Goal: Task Accomplishment & Management: Complete application form

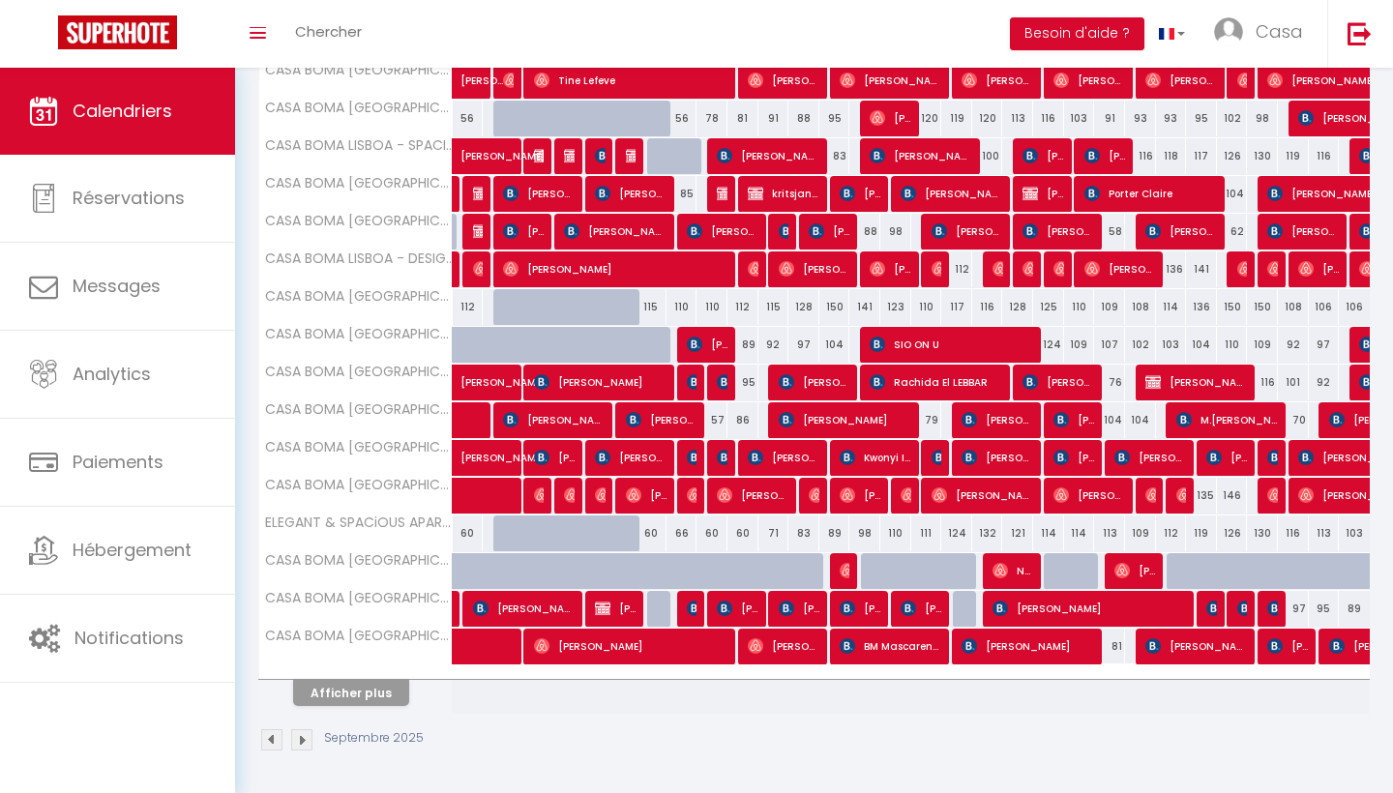
scroll to position [491, 0]
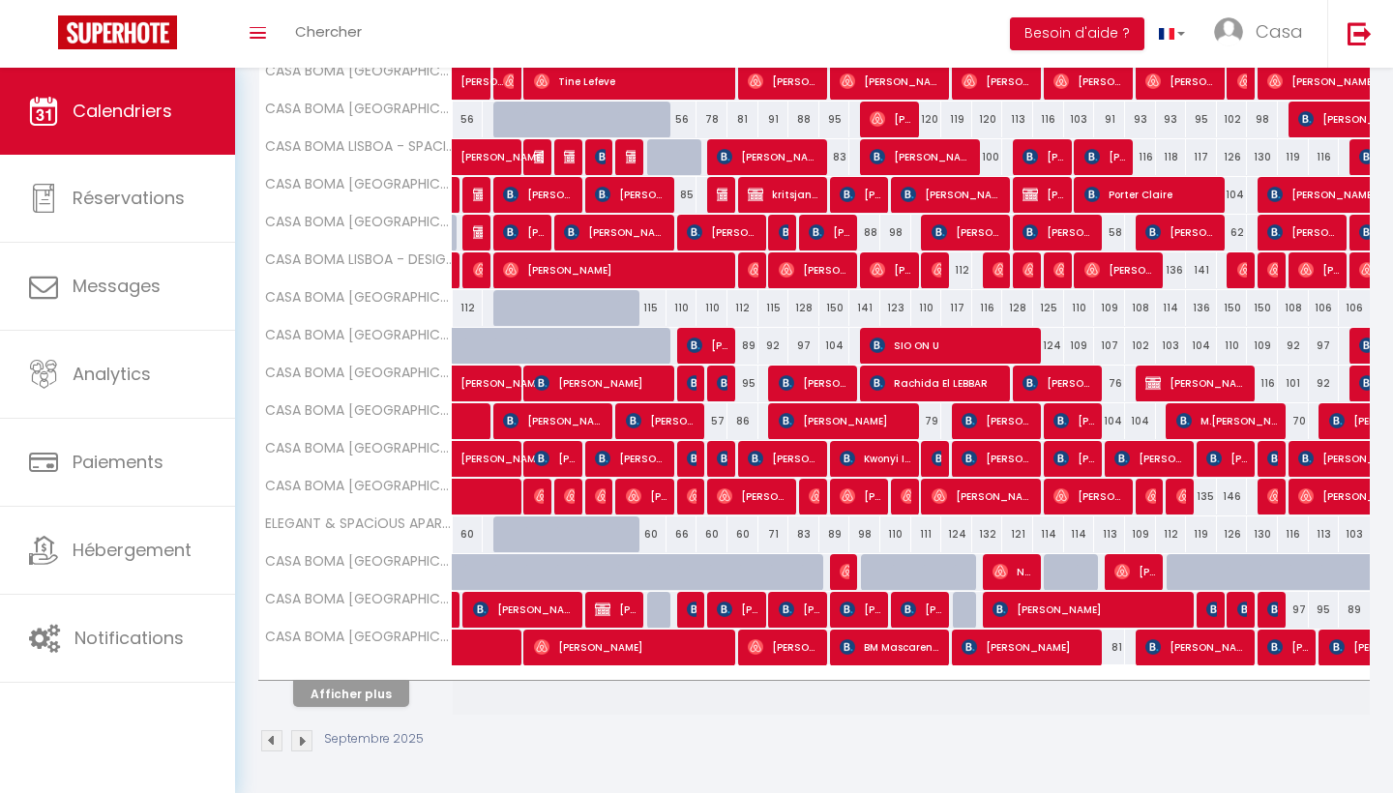
click at [382, 695] on button "Afficher plus" at bounding box center [351, 694] width 116 height 26
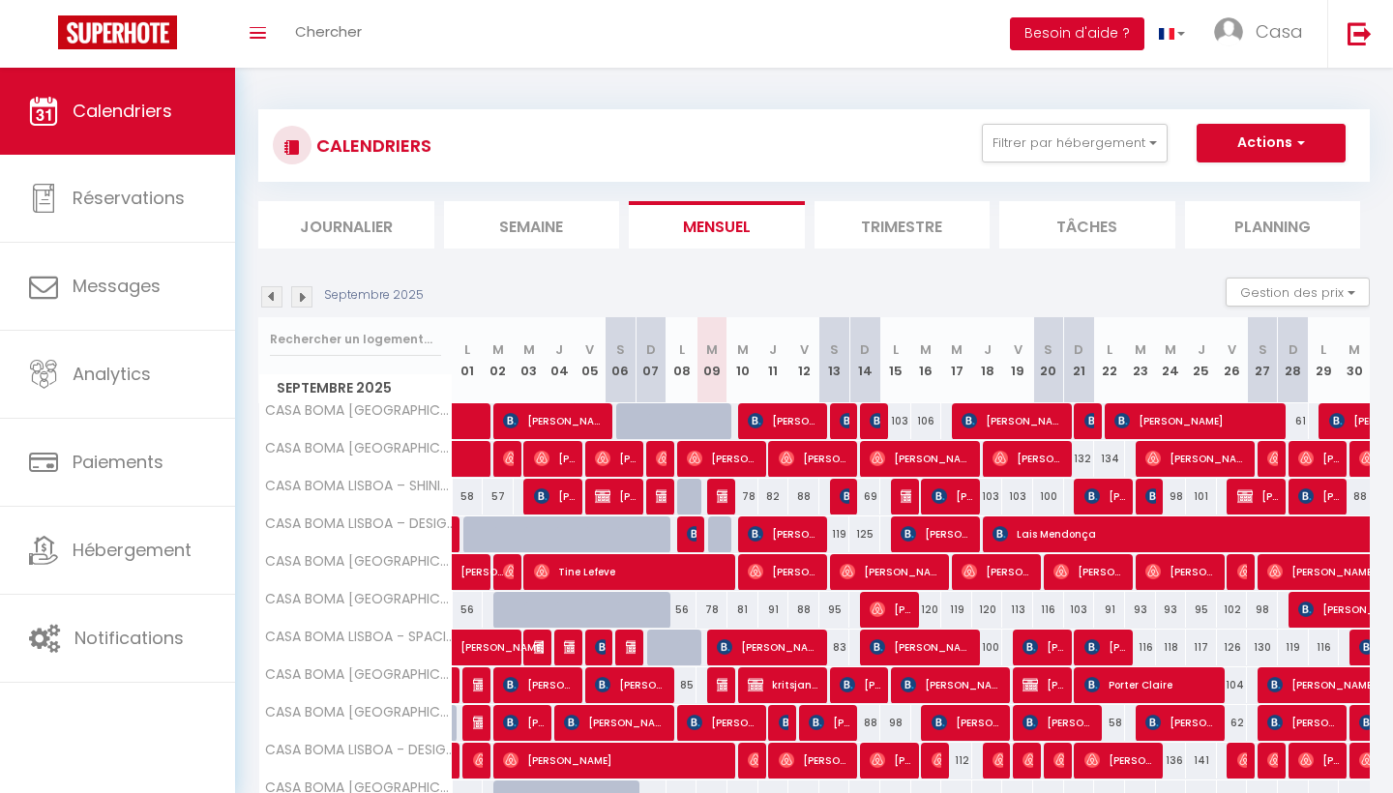
scroll to position [0, 0]
click at [1278, 139] on button "Actions" at bounding box center [1271, 143] width 149 height 39
click at [1237, 186] on link "Nouvelle réservation" at bounding box center [1251, 187] width 168 height 29
select select
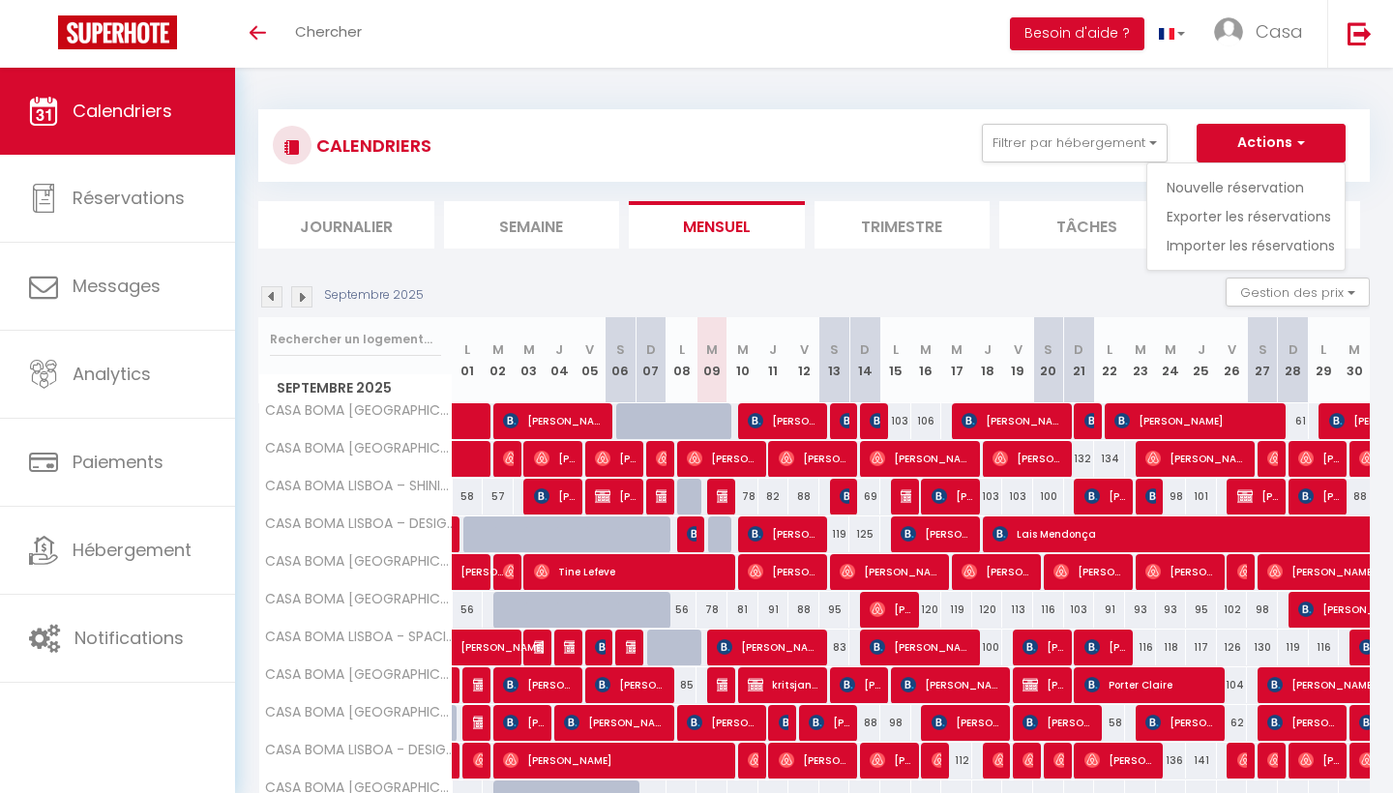
select select
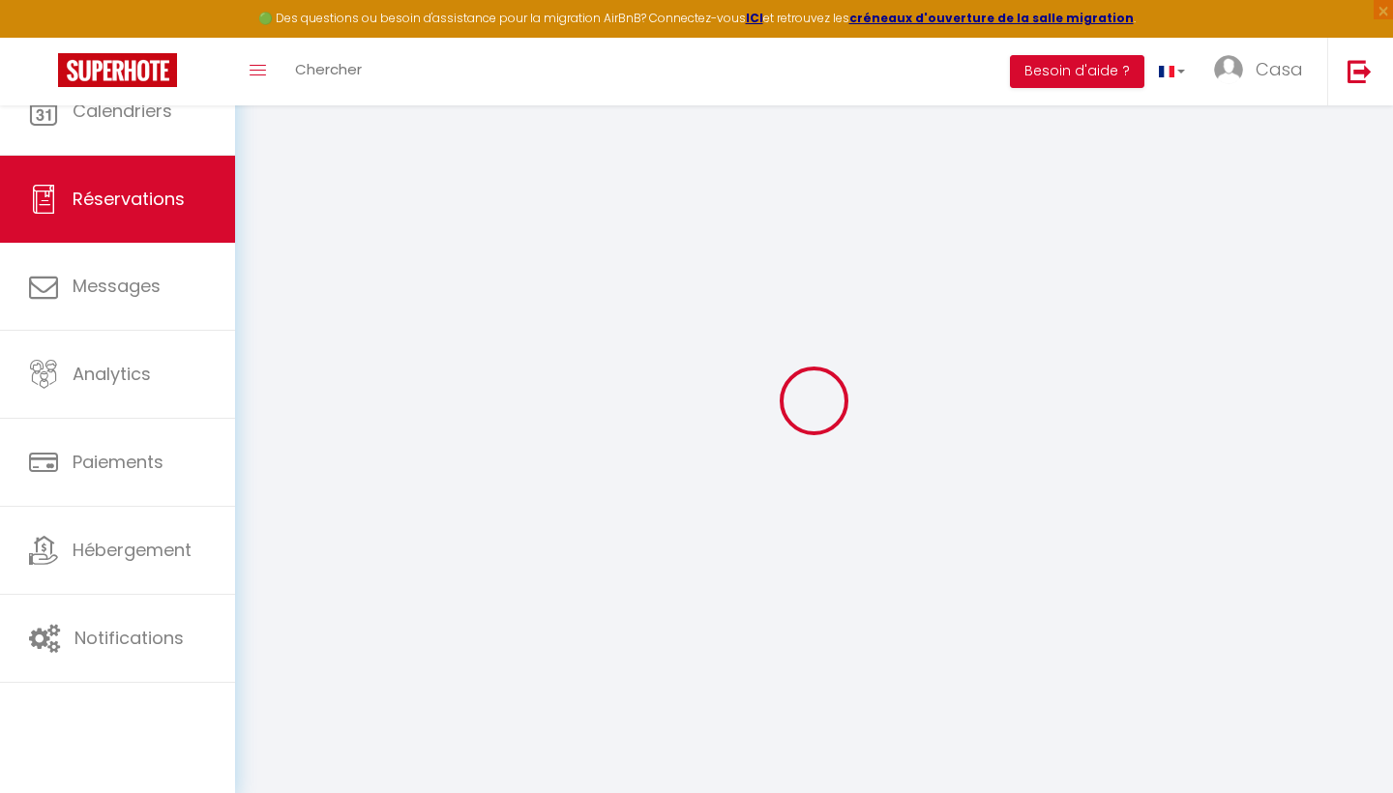
select select
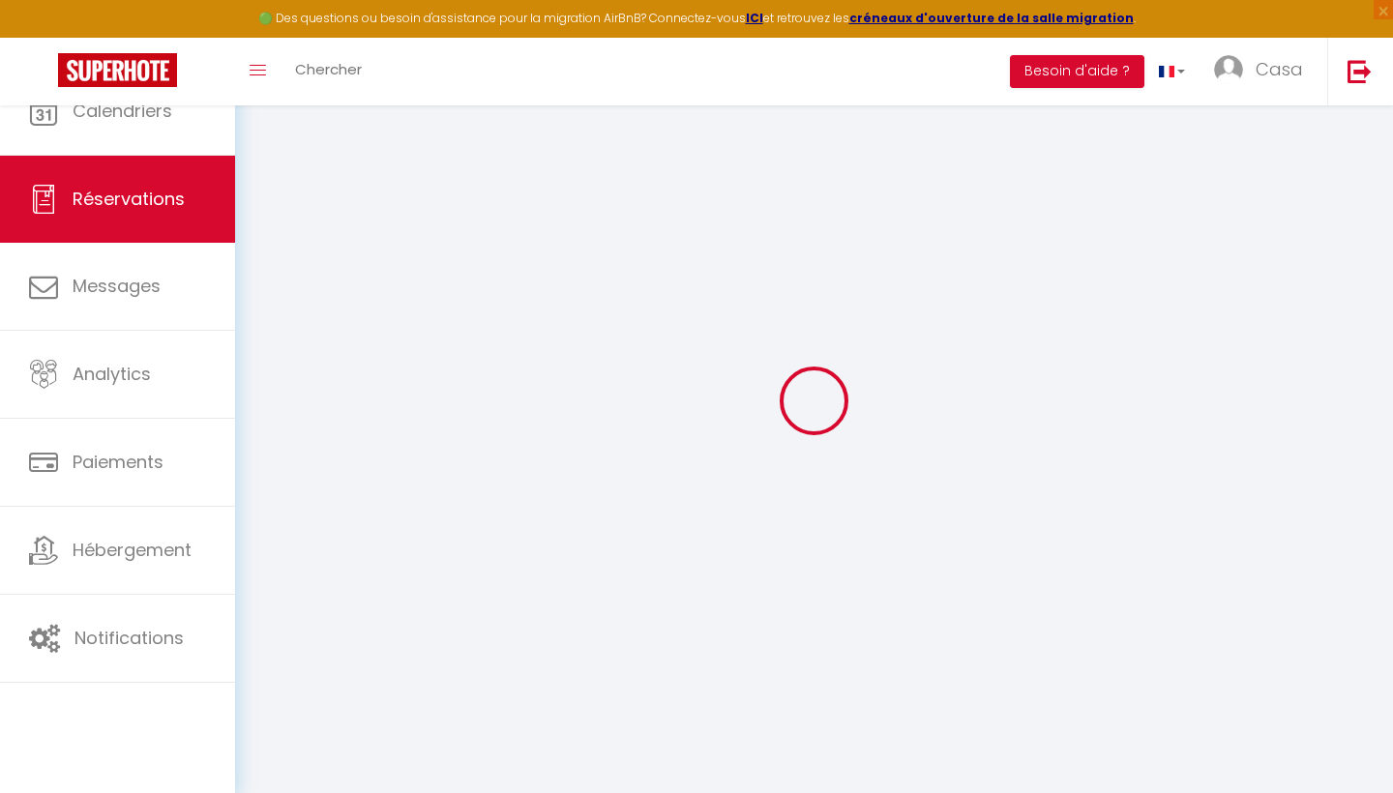
select select
checkbox input "false"
select select
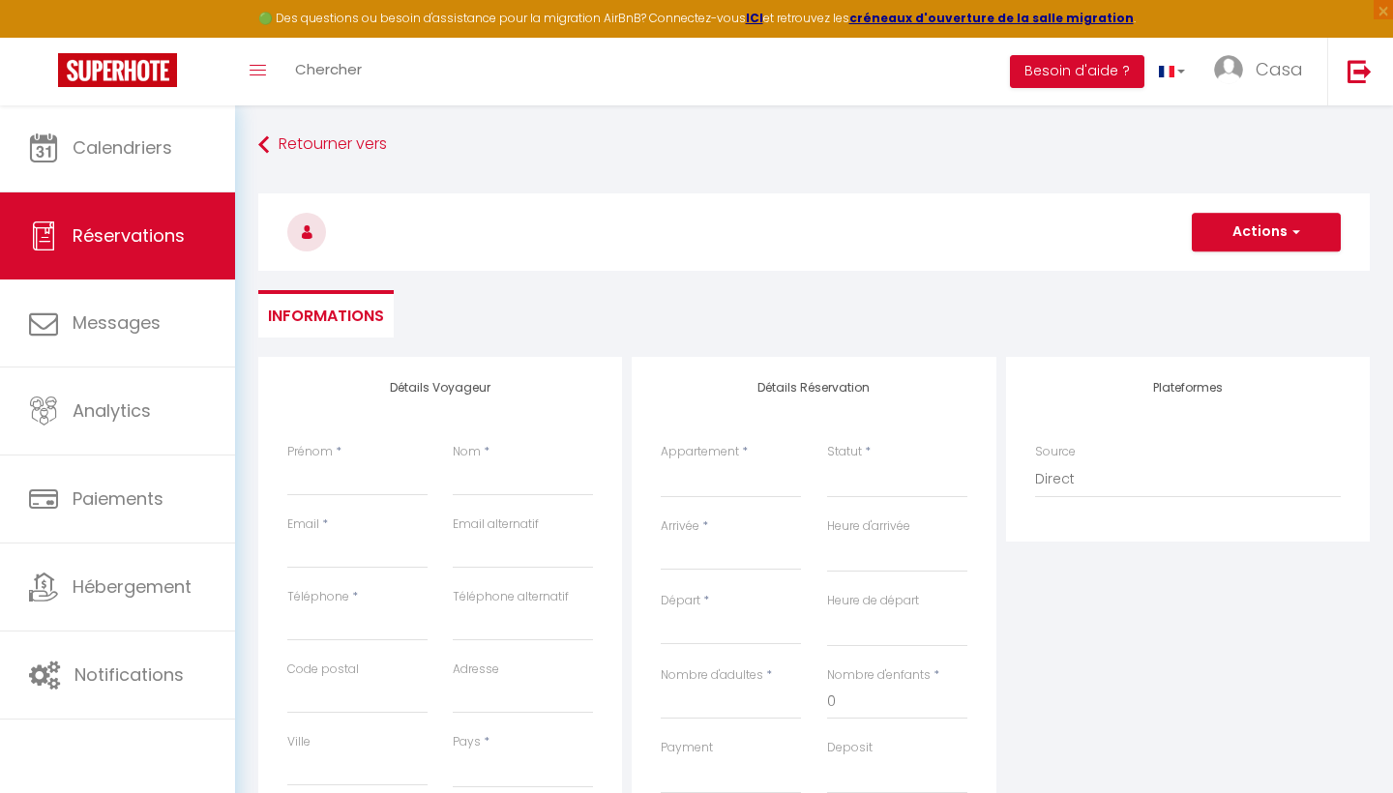
select select
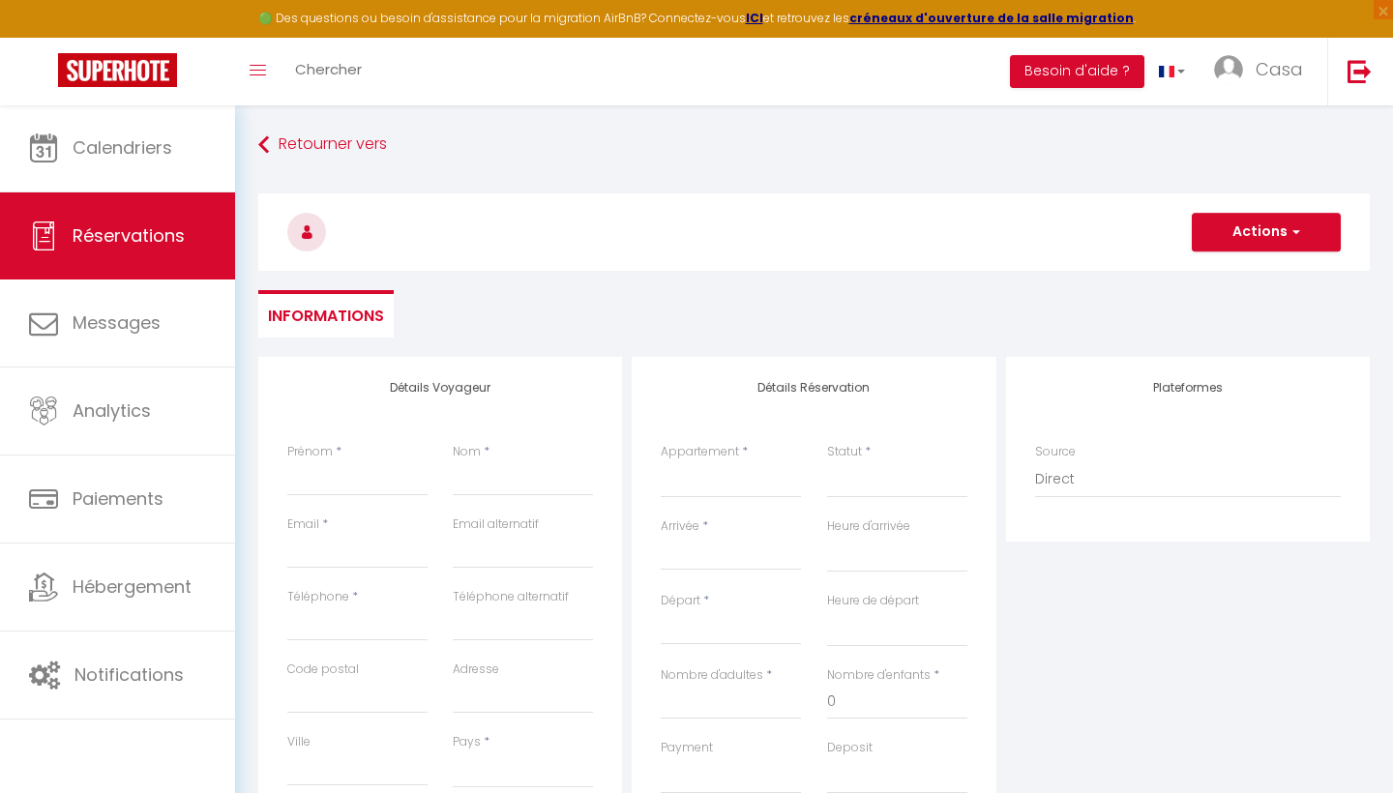
select select
checkbox input "false"
select select
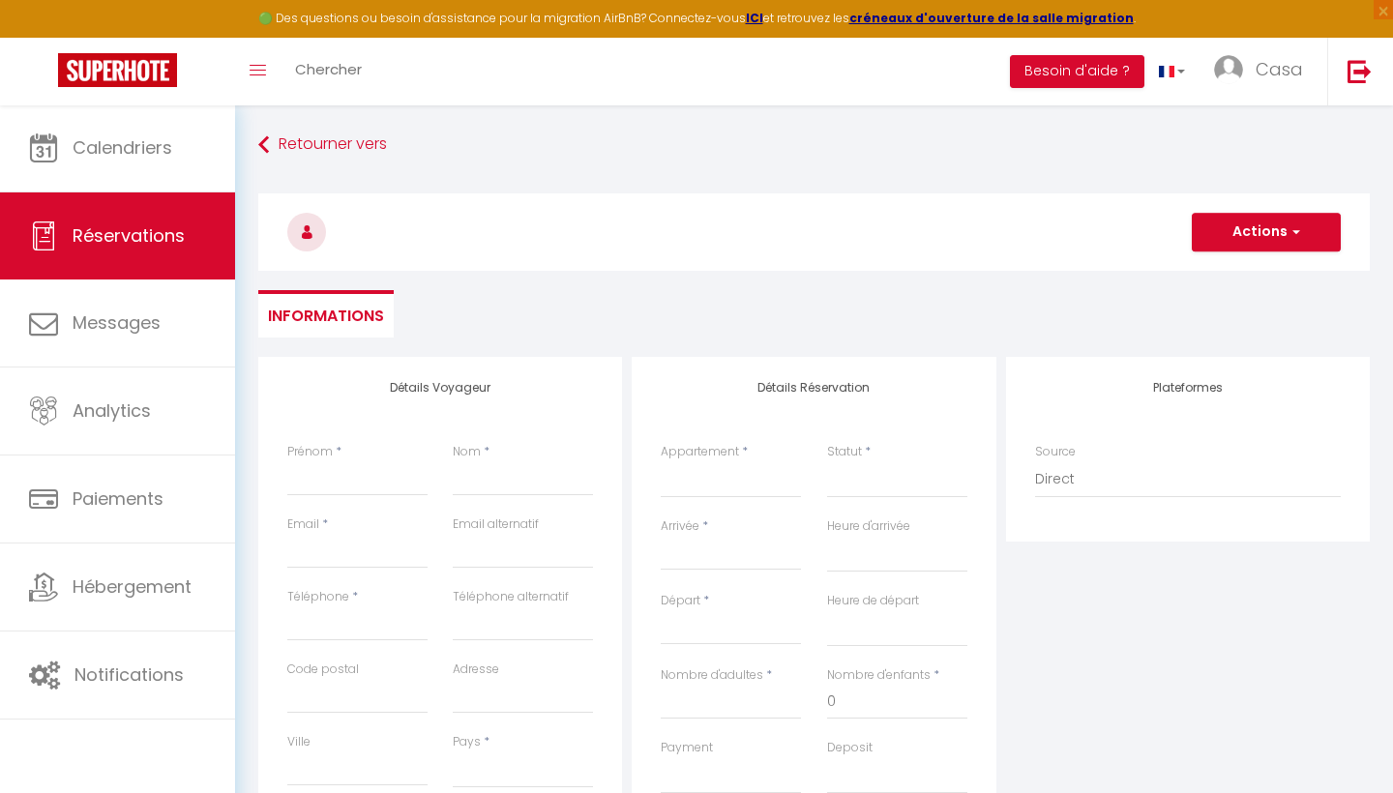
select select
checkbox input "false"
select select
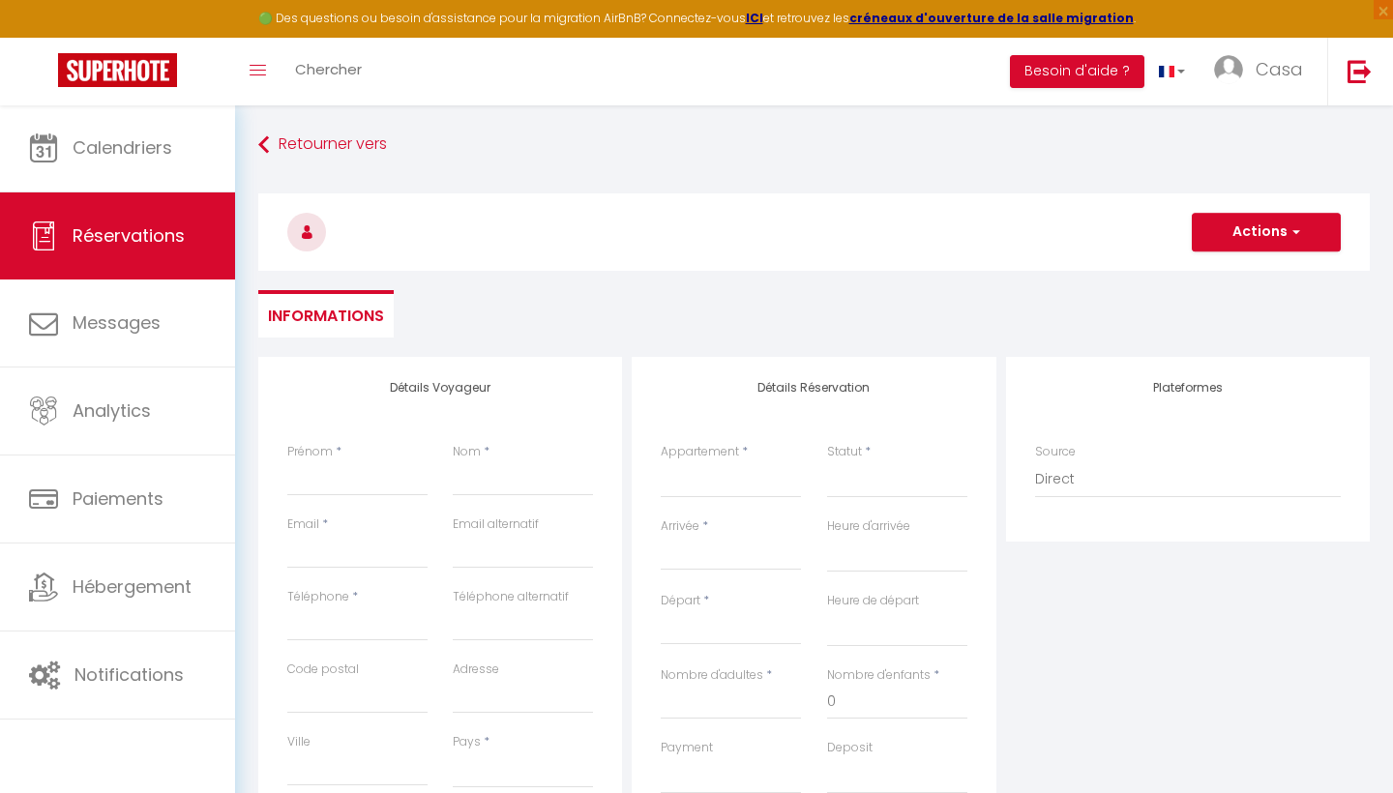
select select
type input "m"
select select
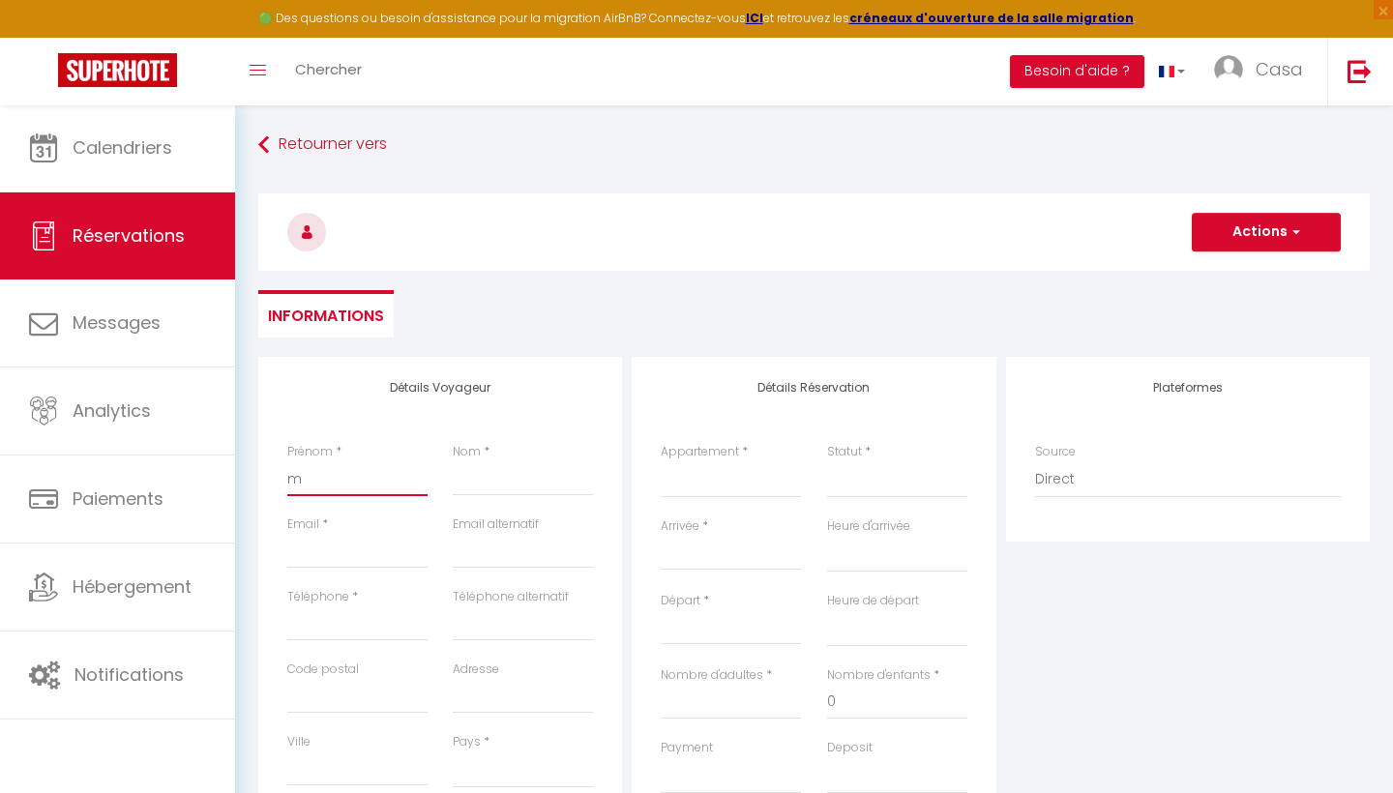
select select
checkbox input "false"
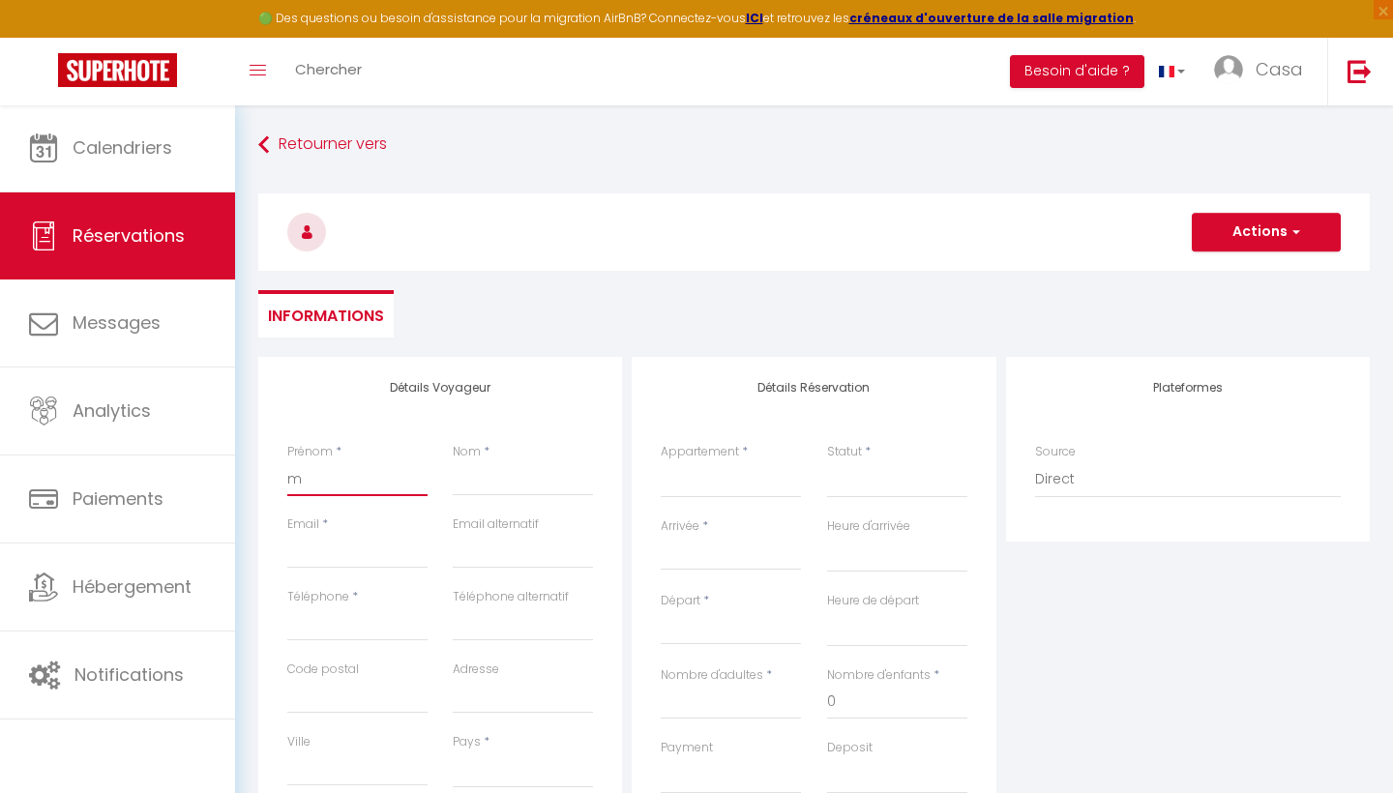
type input "ma"
select select
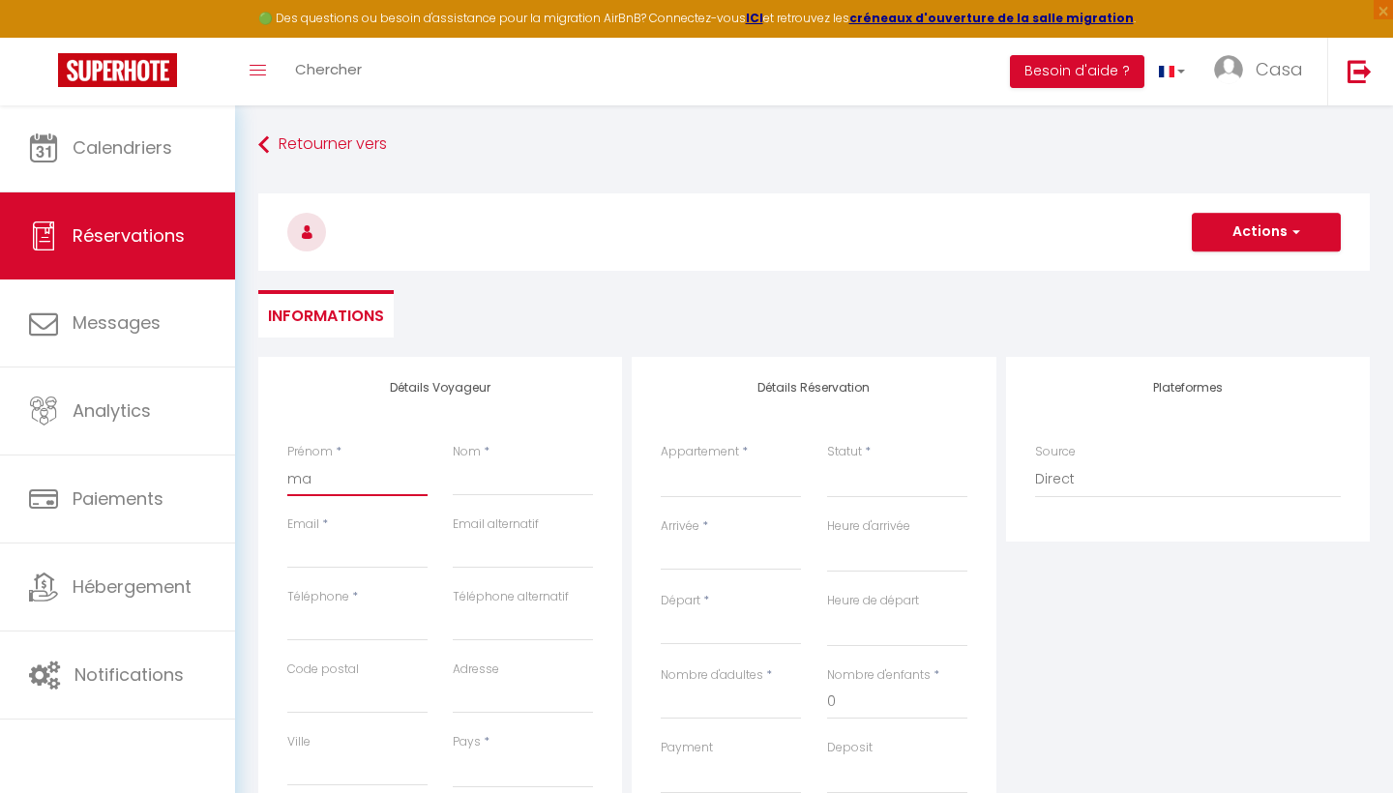
select select
checkbox input "false"
type input "mar"
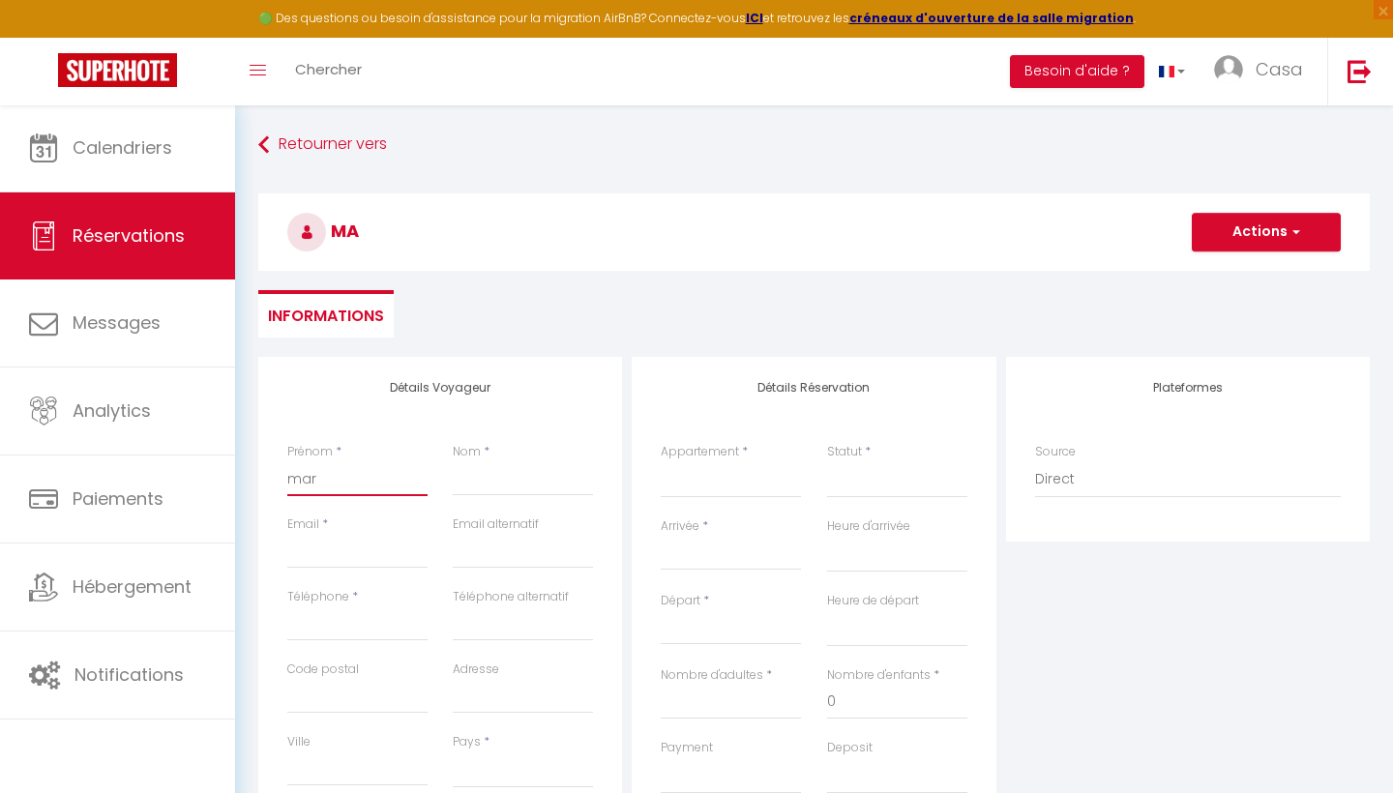
select select
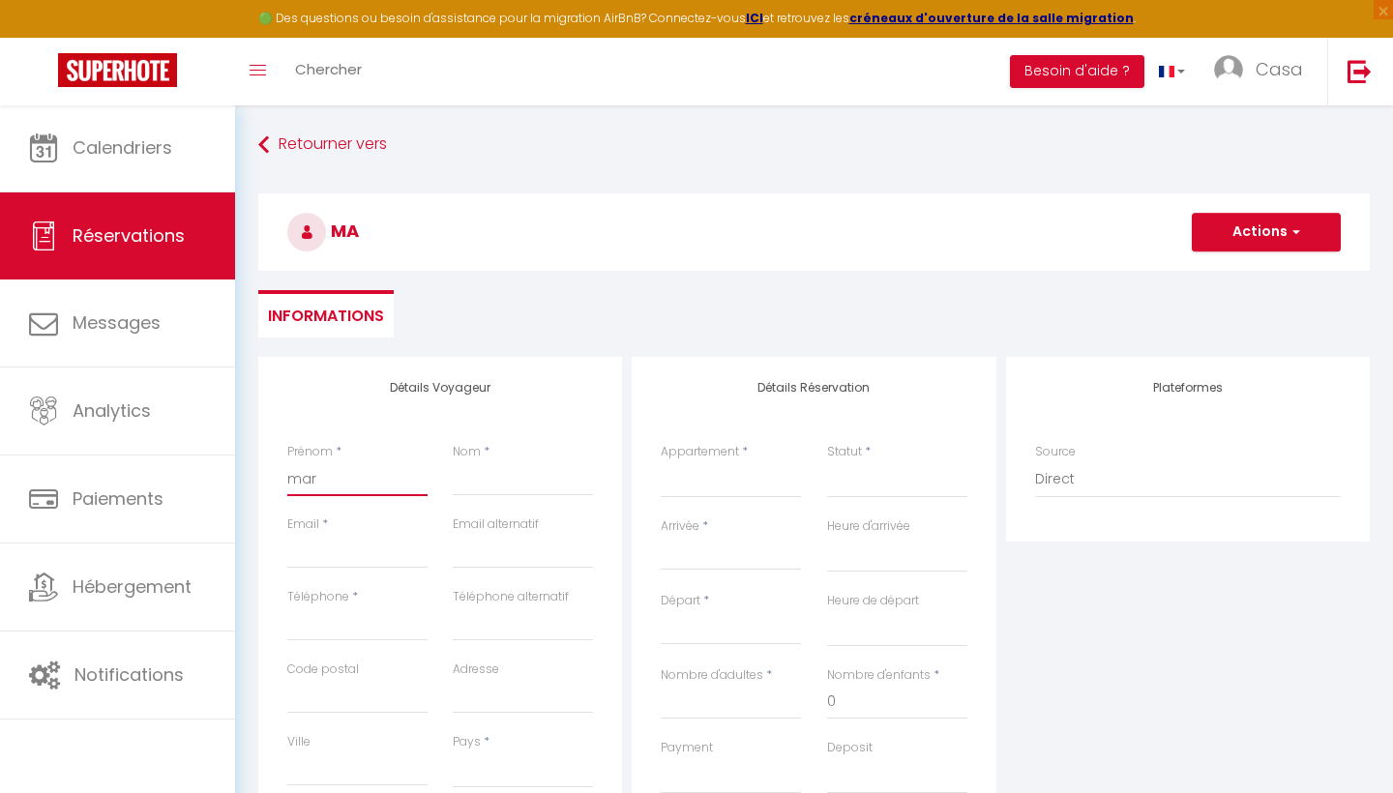
select select
checkbox input "false"
type input "mari"
select select
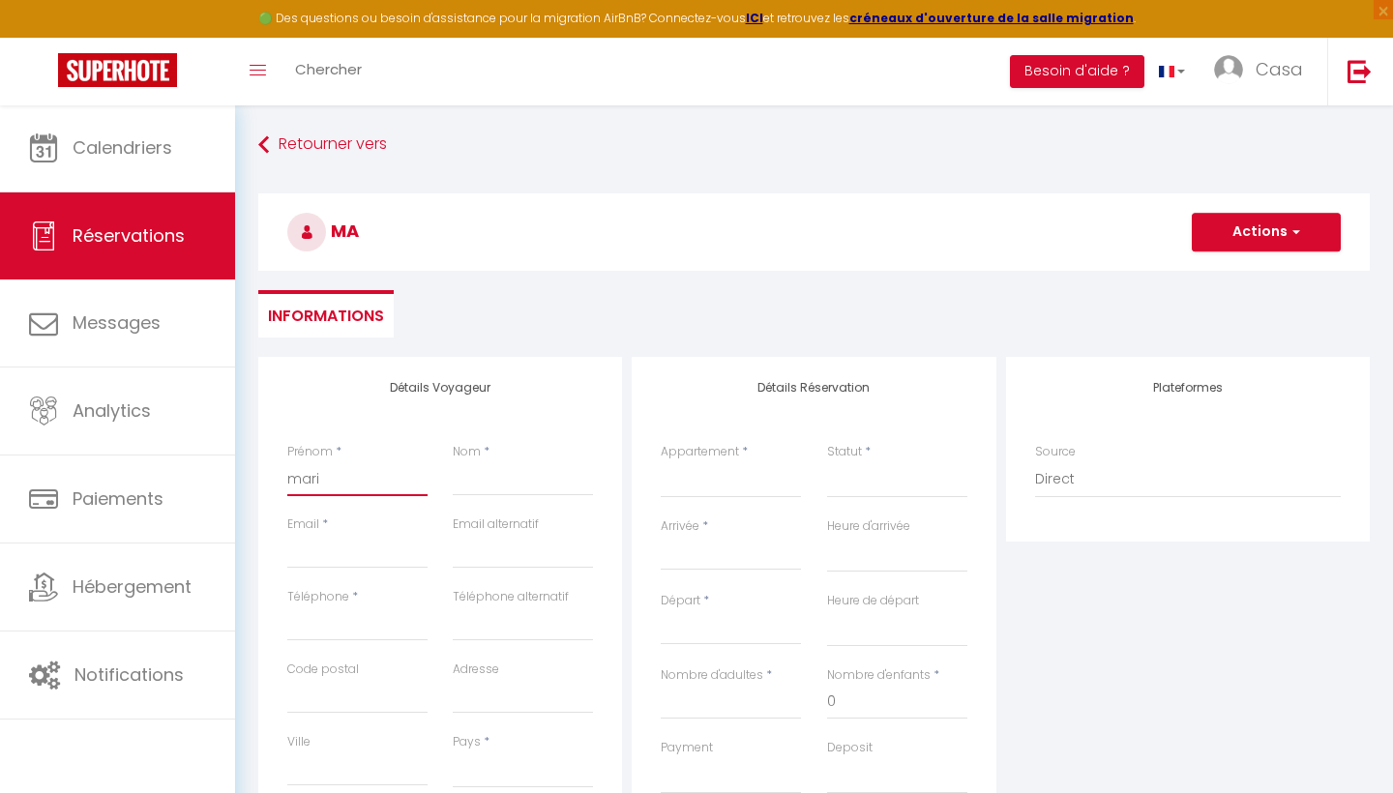
select select
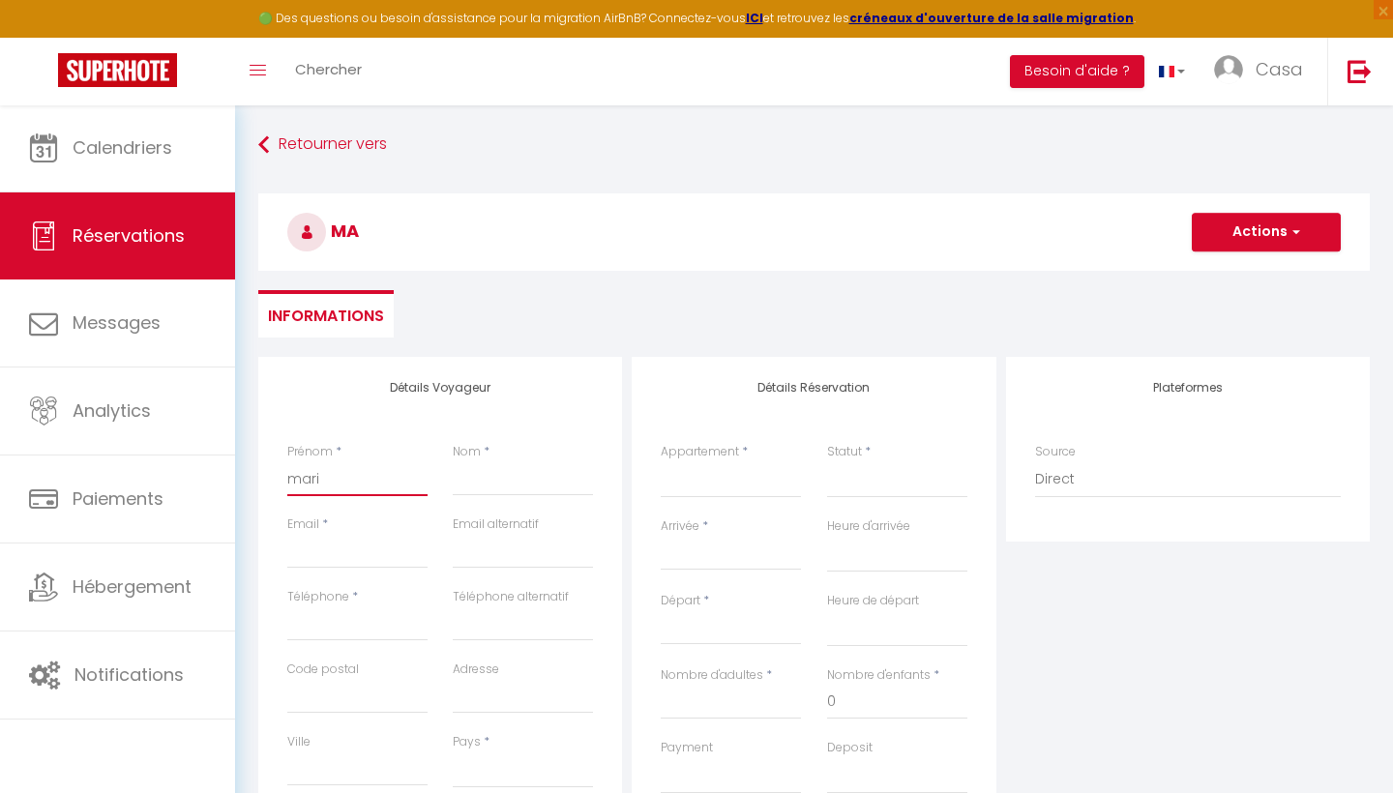
select select
checkbox input "false"
type input "[PERSON_NAME]"
select select
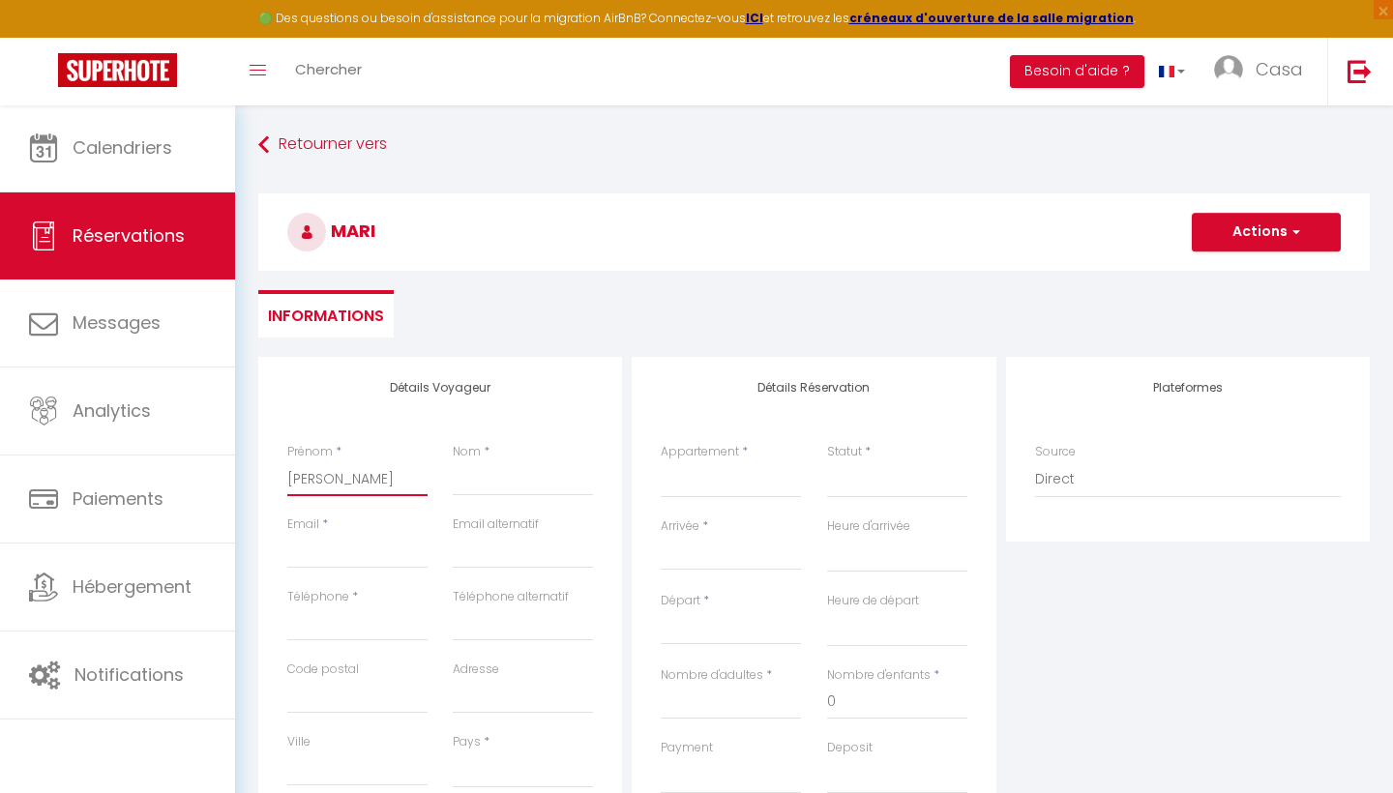
select select
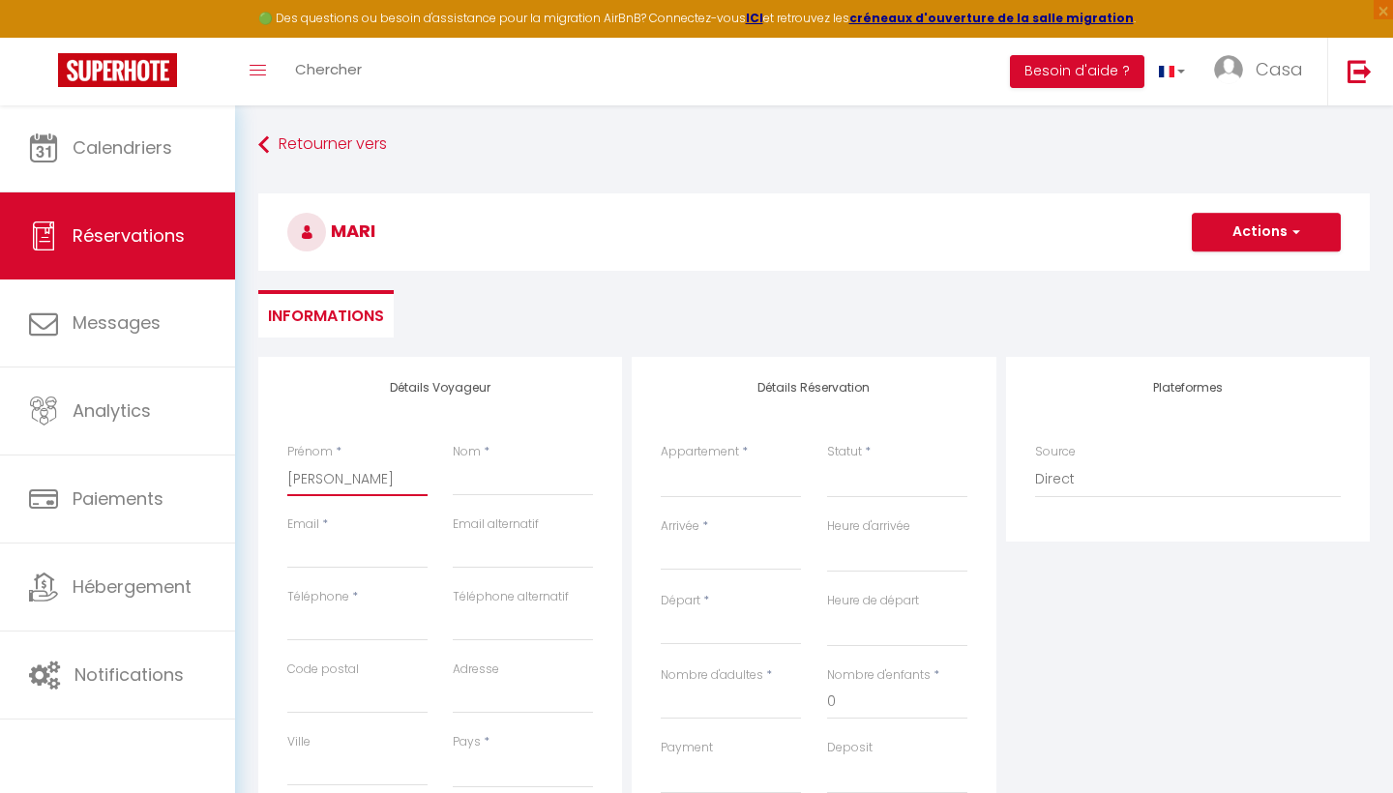
checkbox input "false"
type input "[PERSON_NAME]"
type input "g"
select select
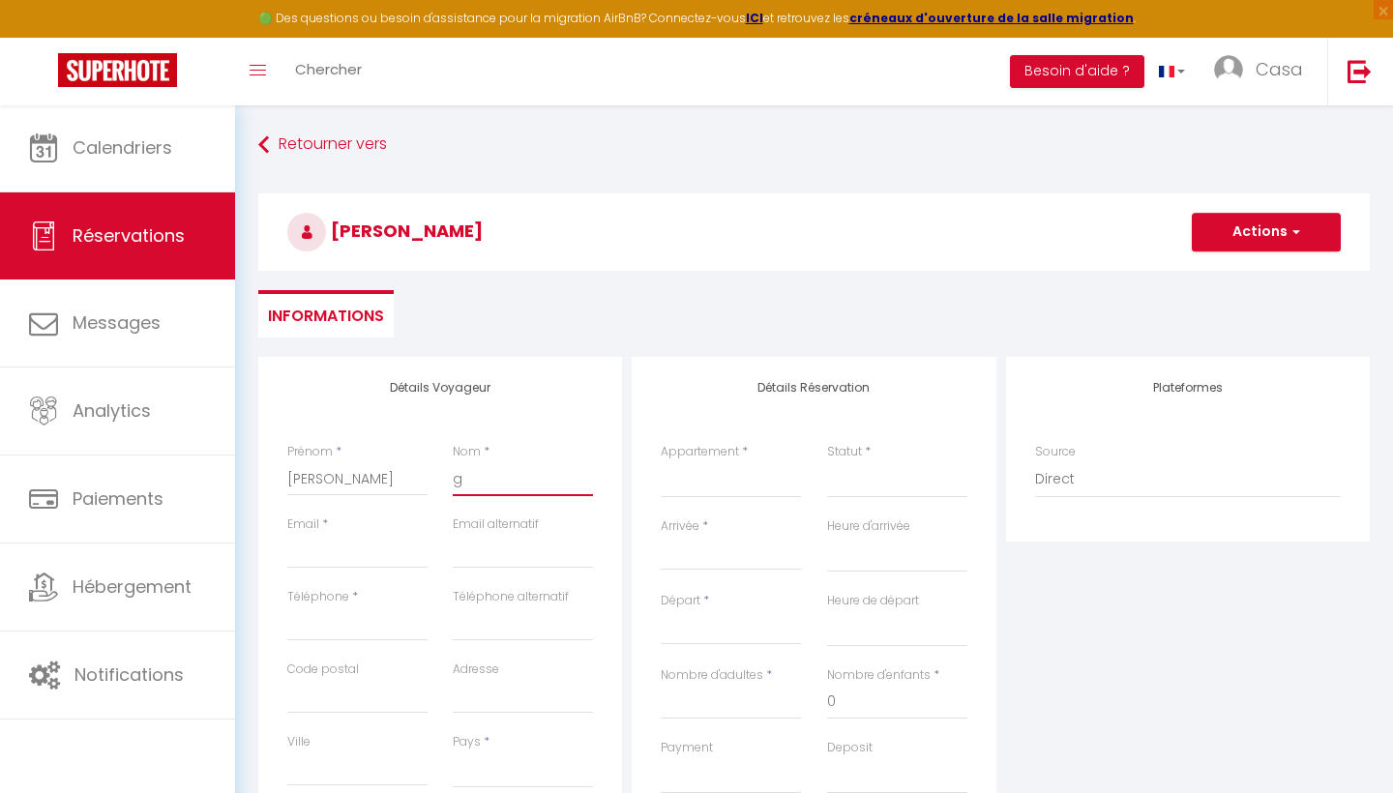
select select
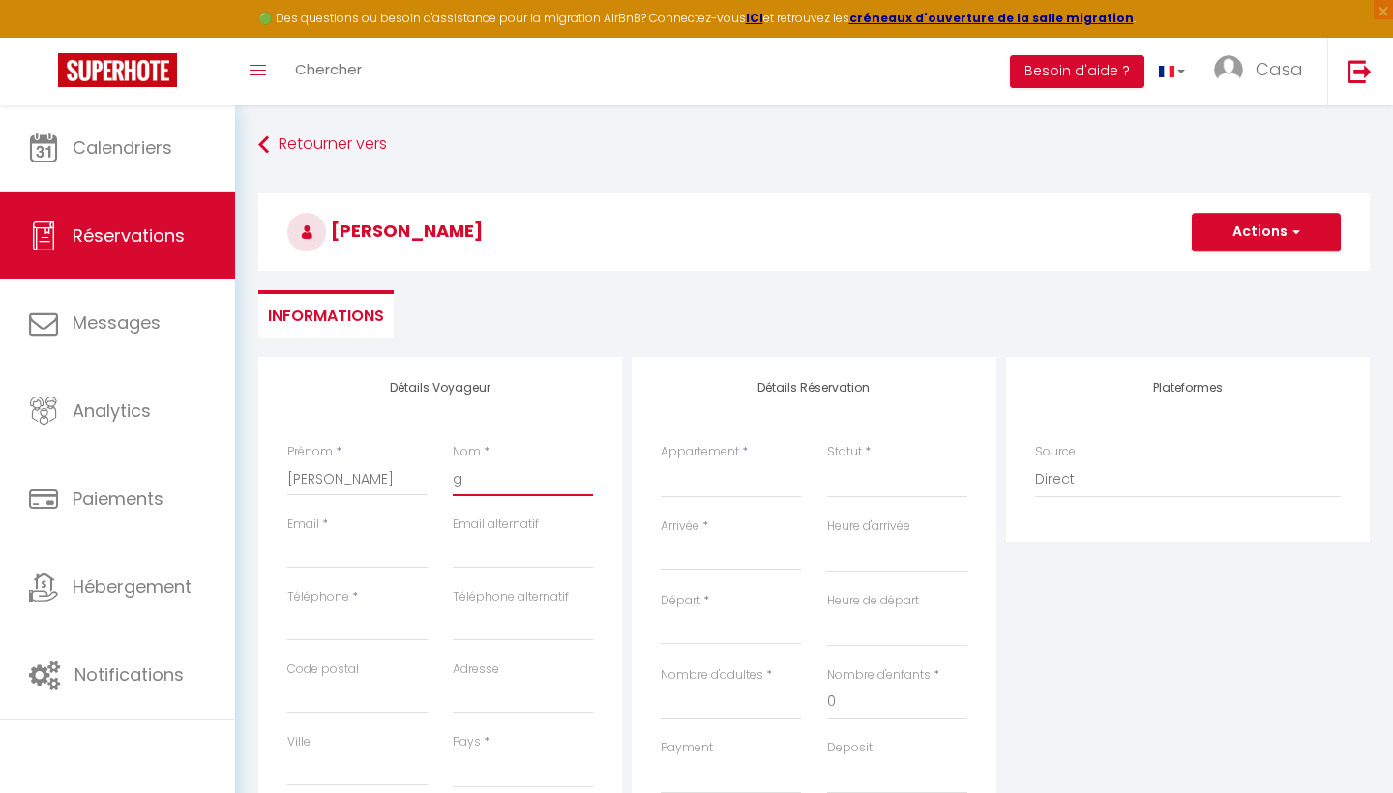
checkbox input "false"
type input "gu"
select select
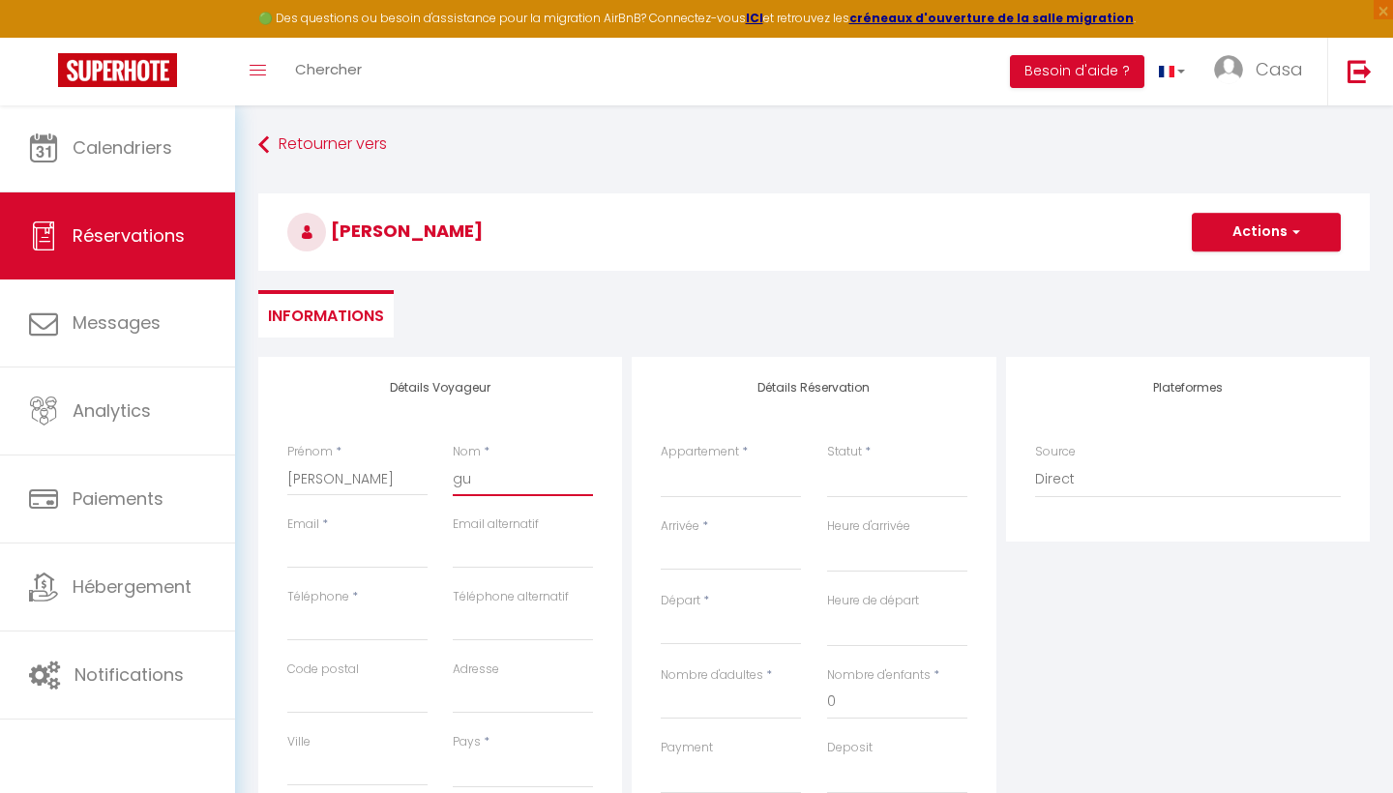
select select
checkbox input "false"
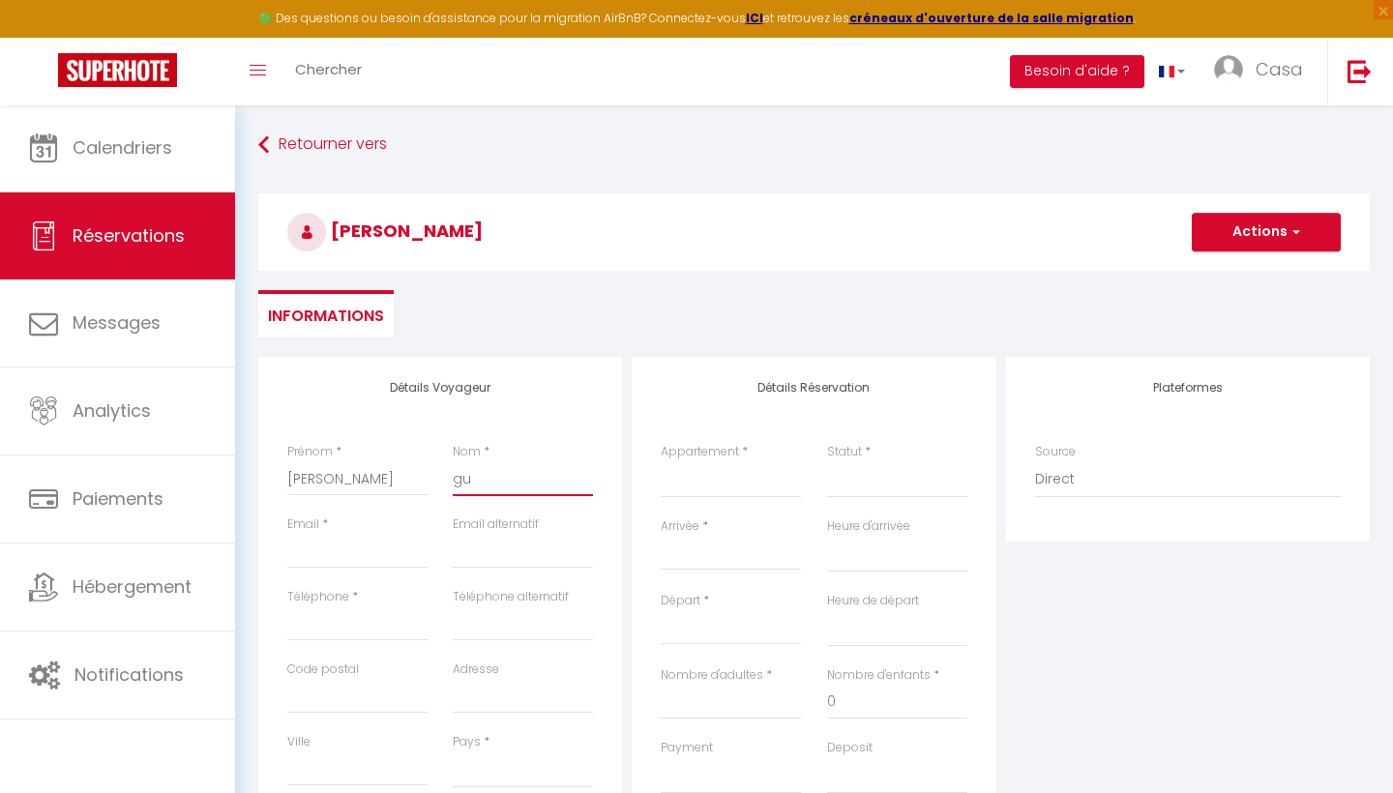
type input "gue"
select select
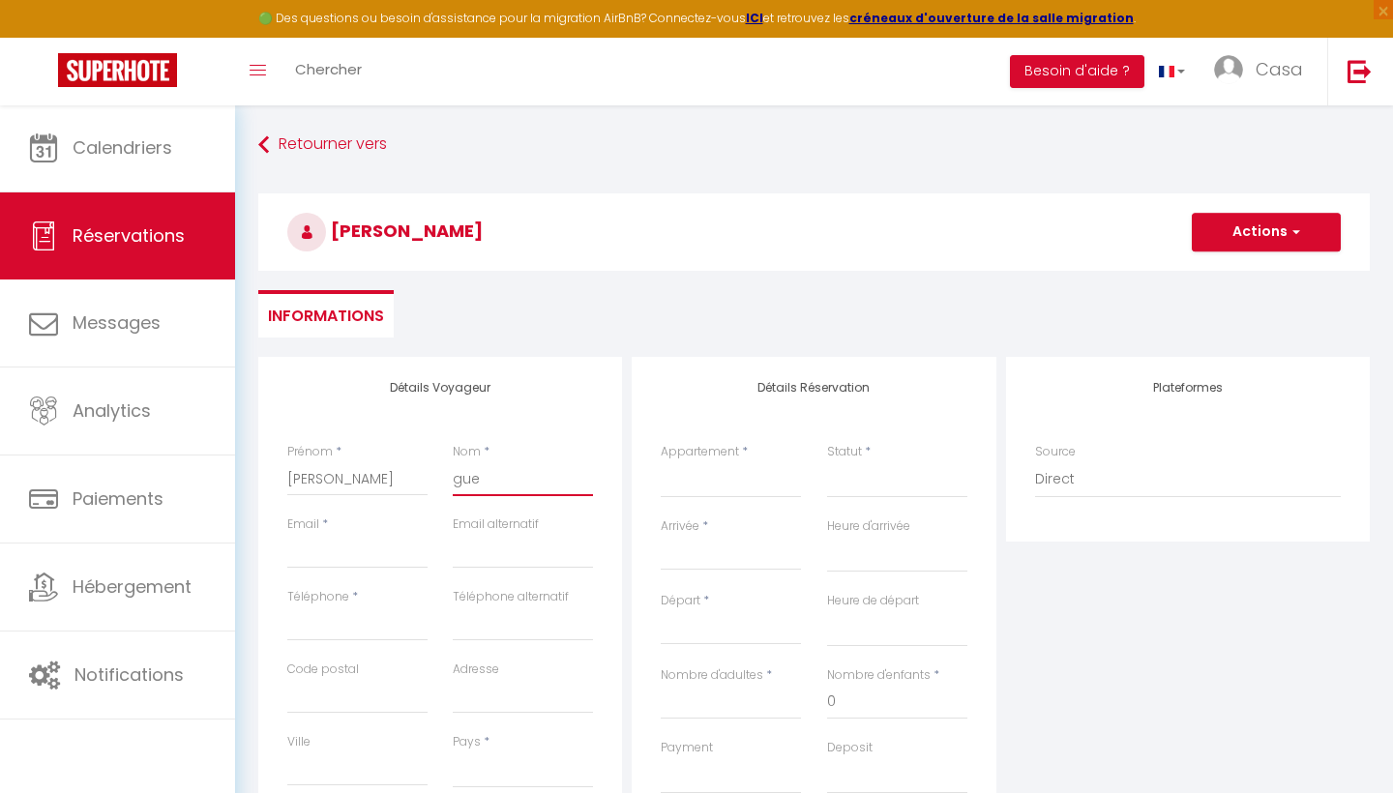
select select
checkbox input "false"
type input "guer"
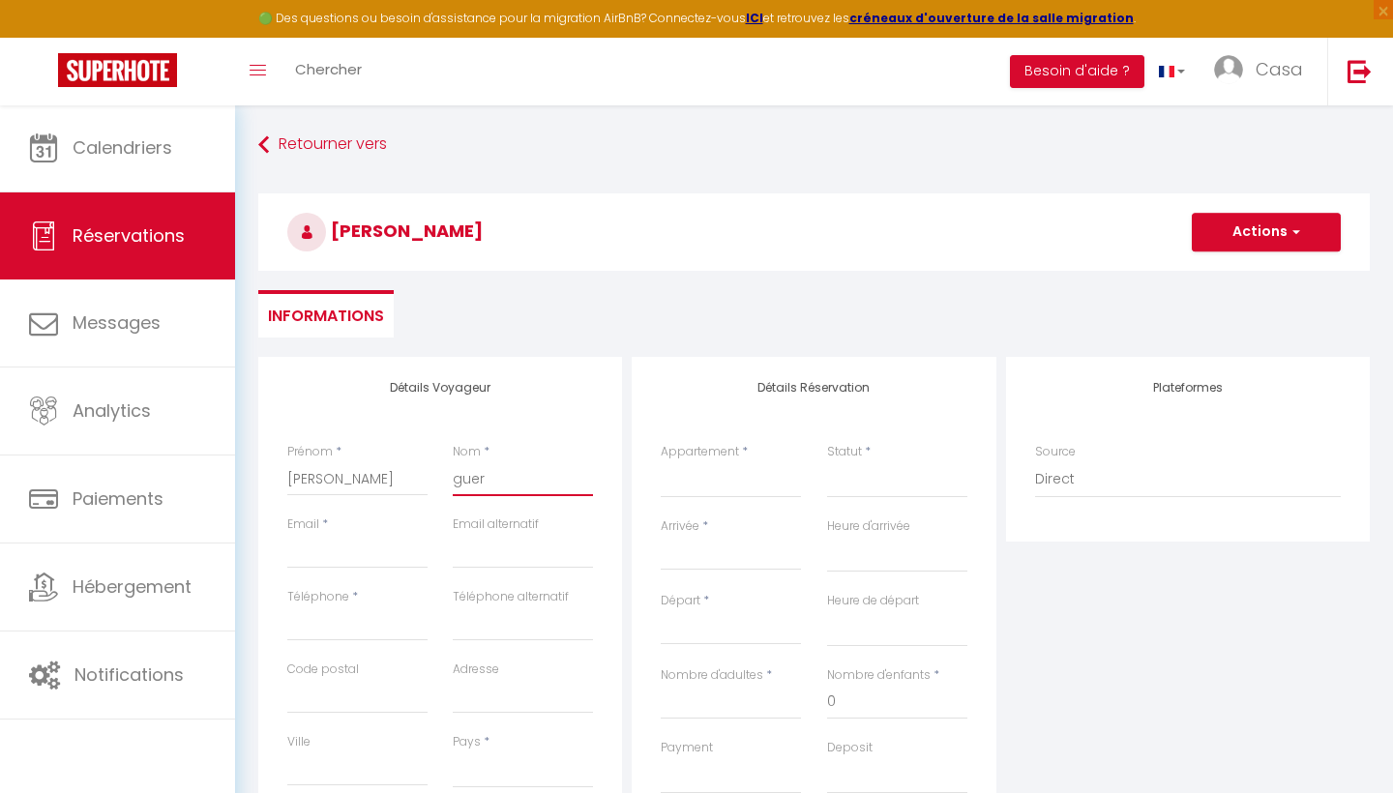
select select
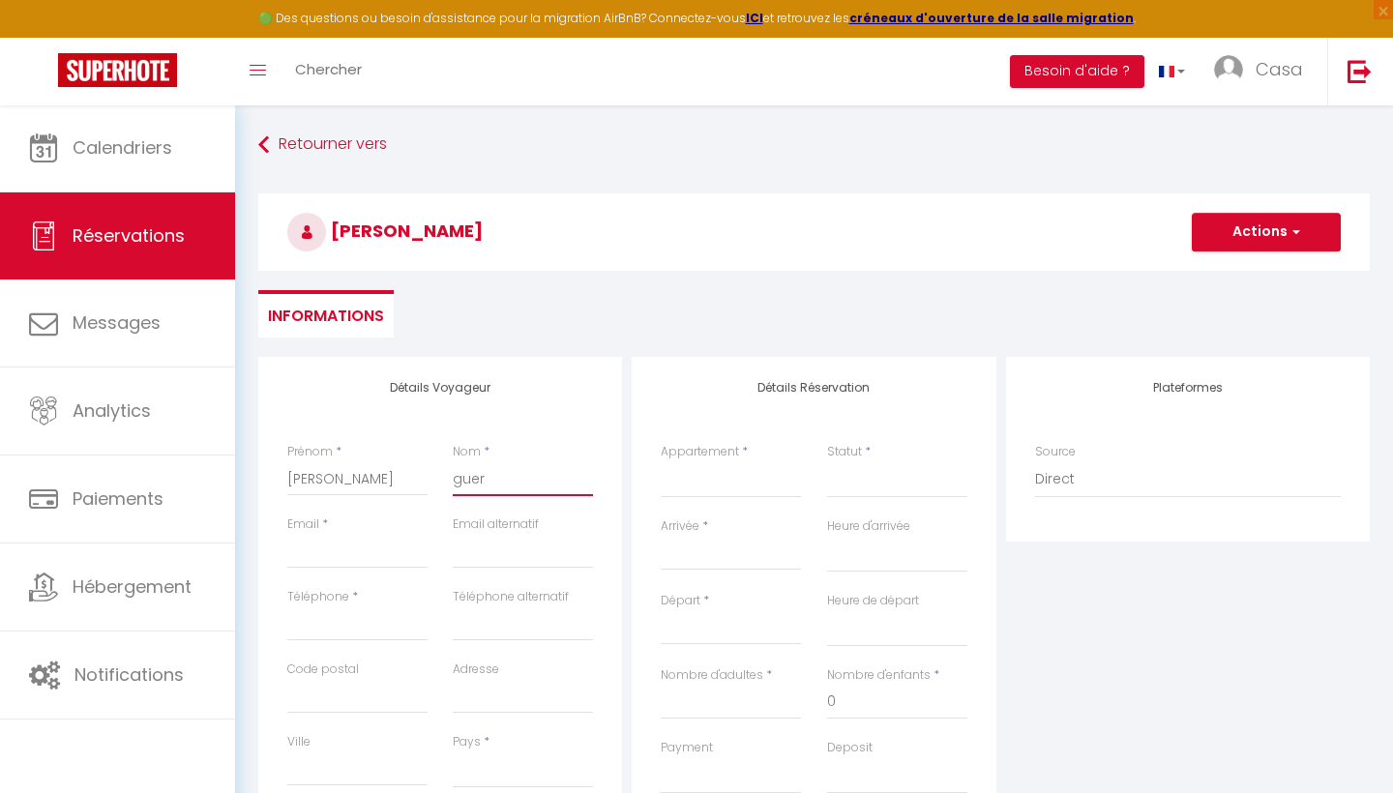
select select
checkbox input "false"
type input "guerr"
select select
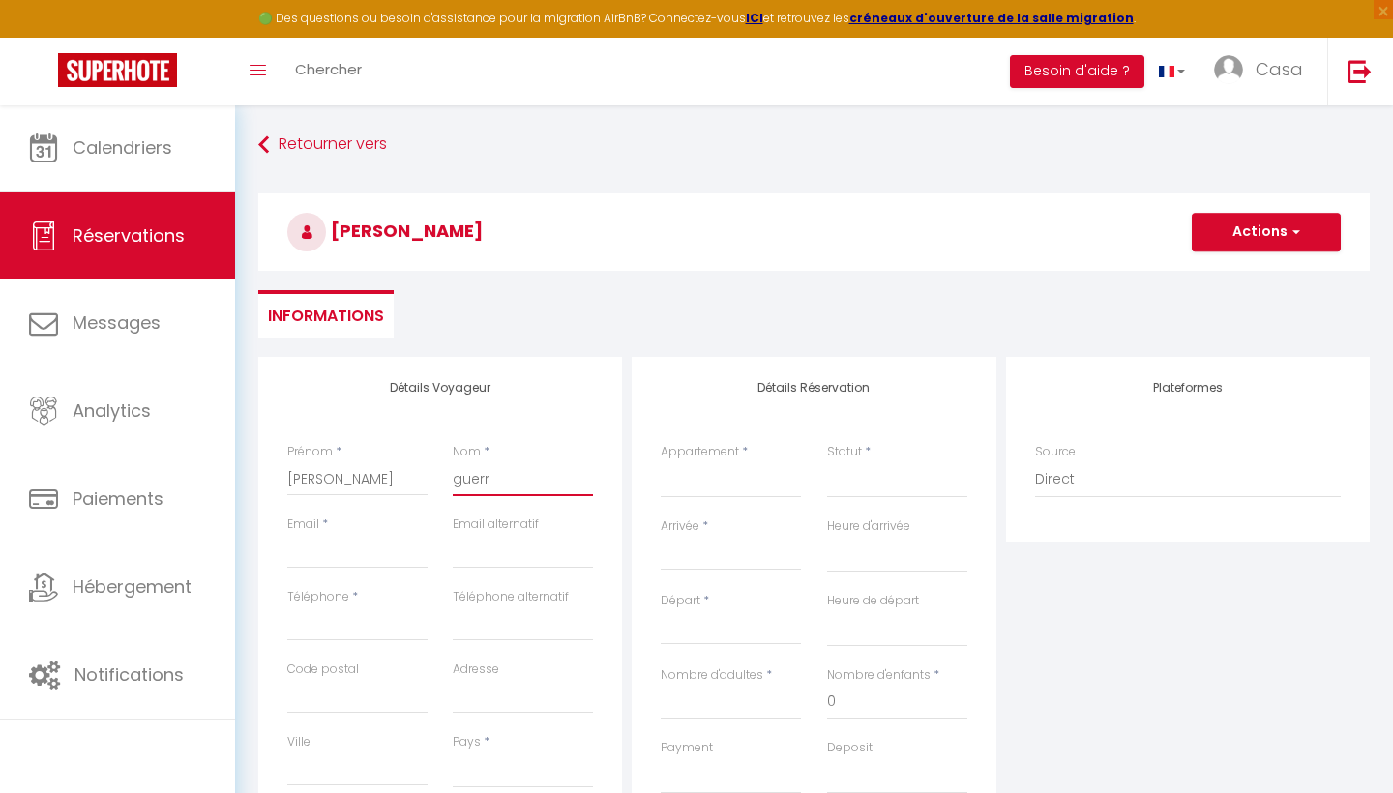
select select
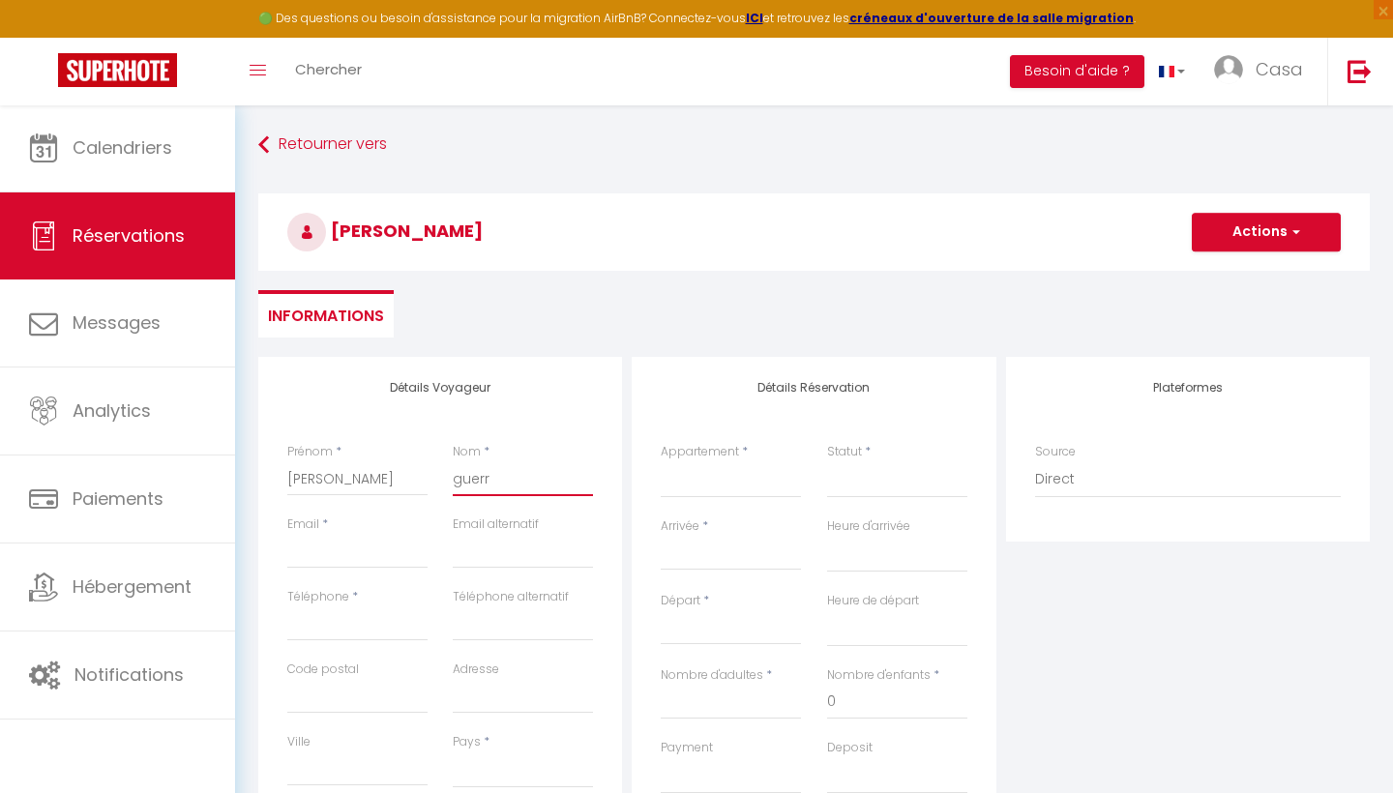
select select
checkbox input "false"
type input "guerre"
select select
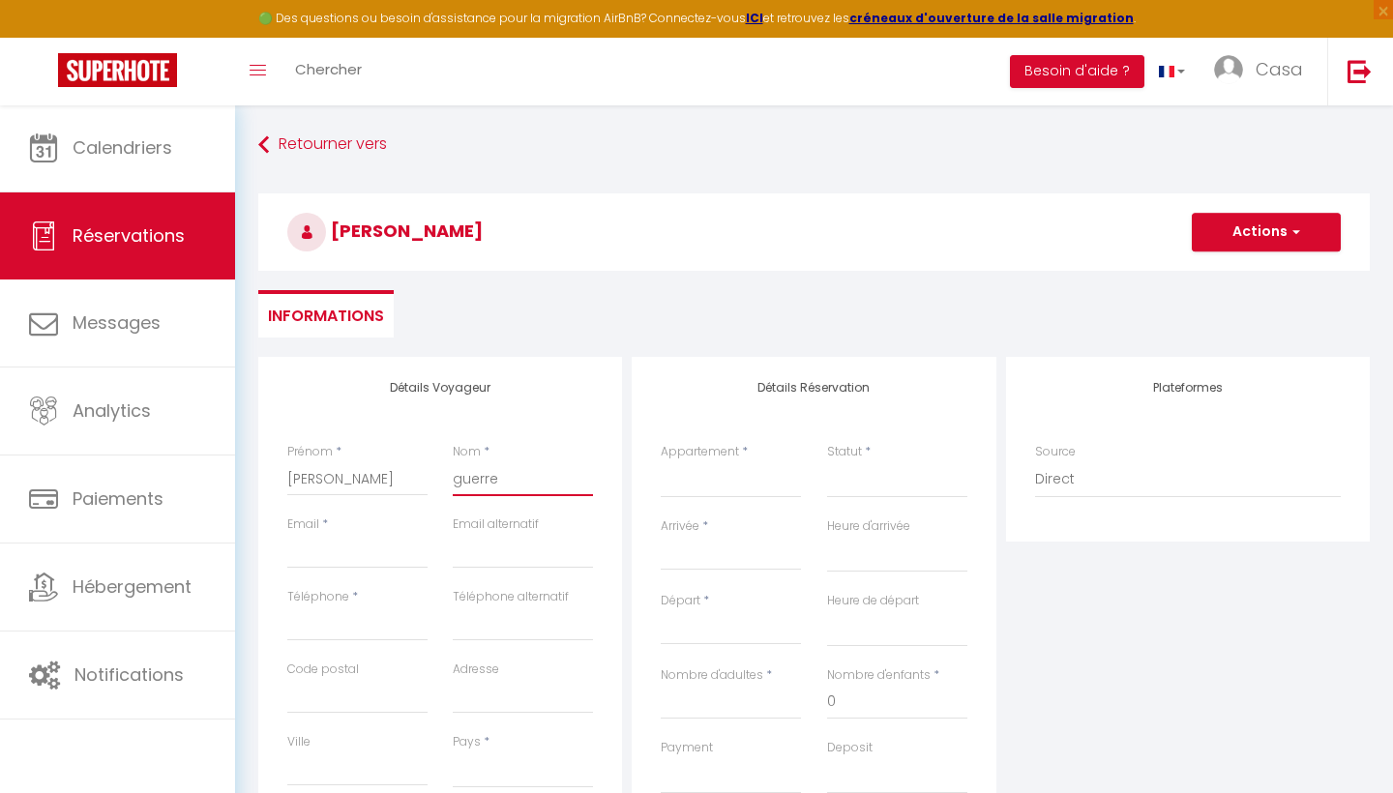
select select
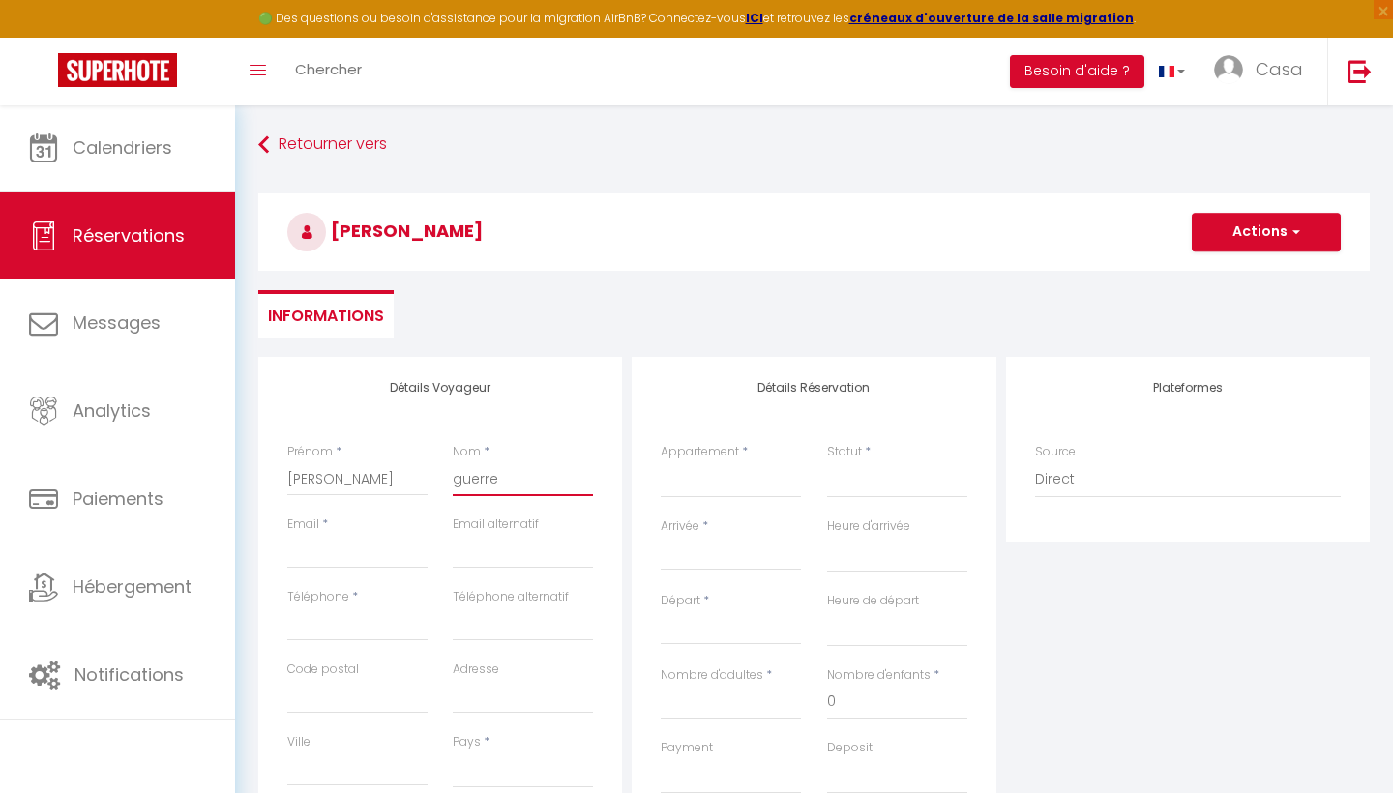
checkbox input "false"
type input "guerre"
click at [354, 549] on input "Email" at bounding box center [357, 551] width 140 height 35
type input "b"
select select
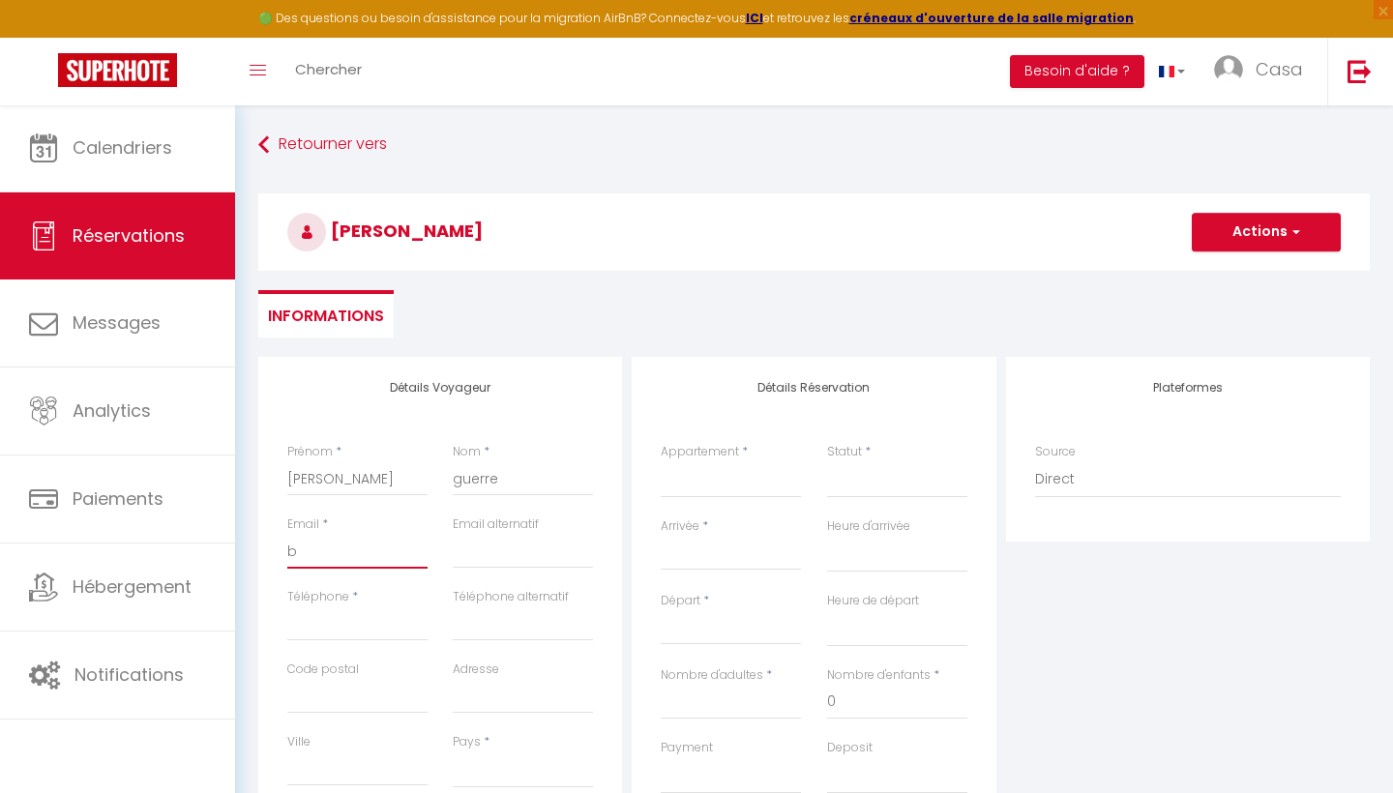
select select
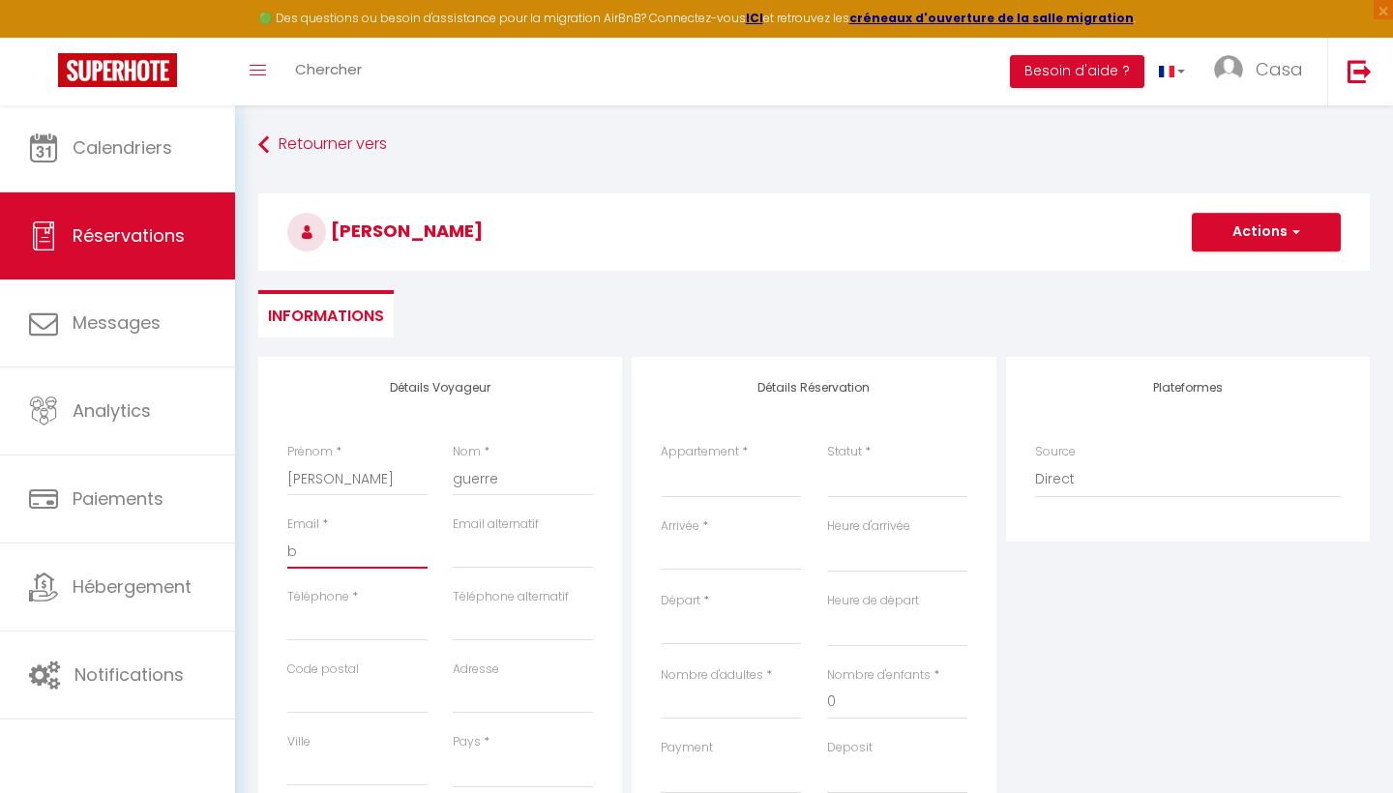
select select
checkbox input "false"
type input "bo"
select select
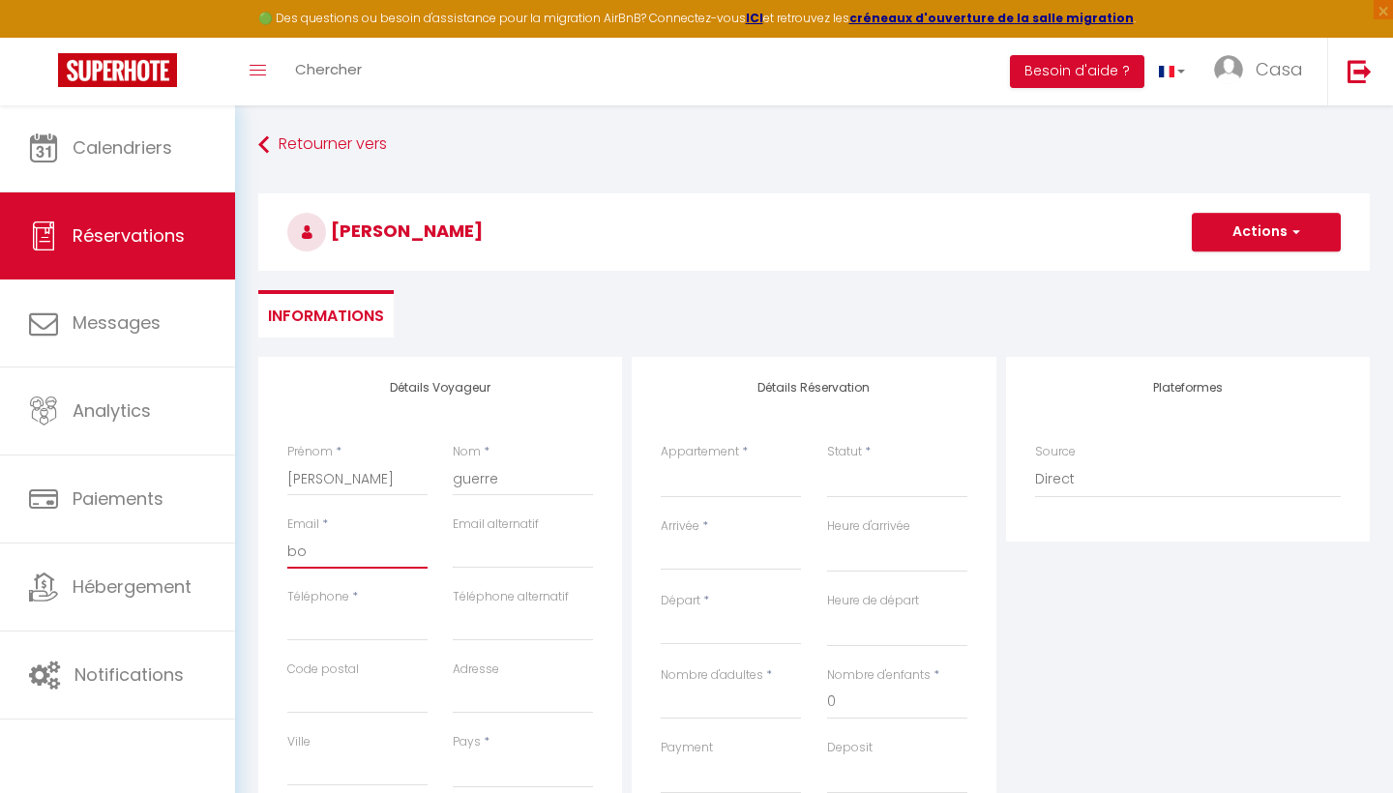
select select
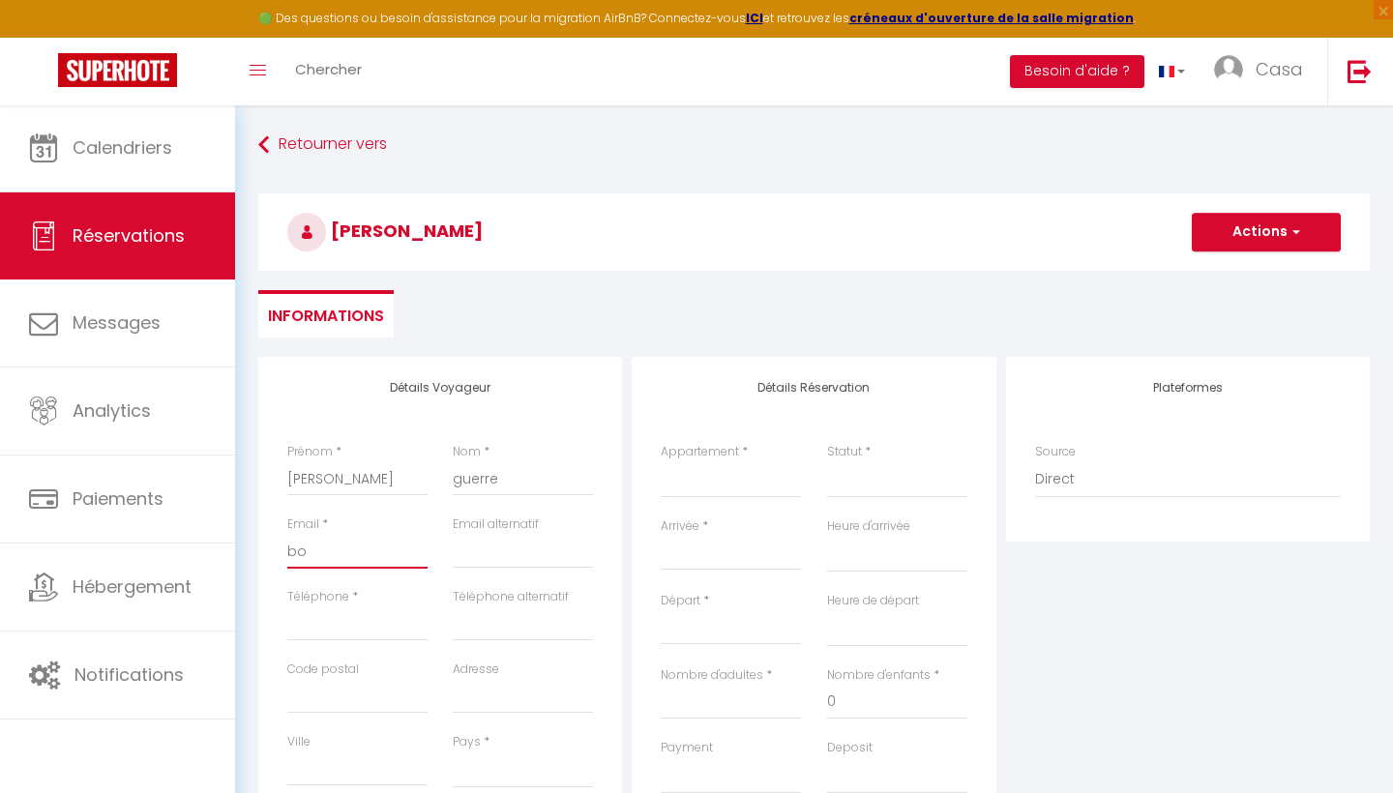
checkbox input "false"
type input "boo"
select select
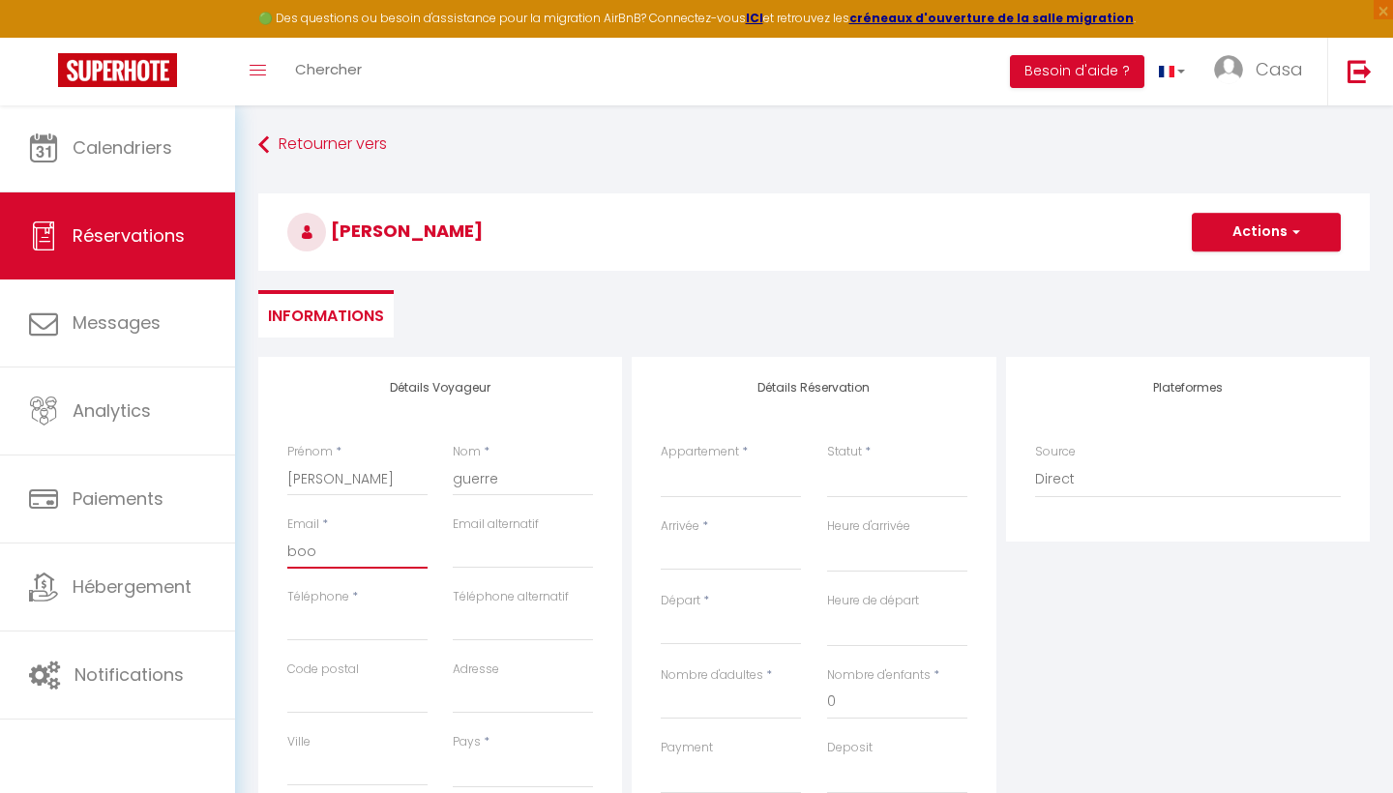
select select
checkbox input "false"
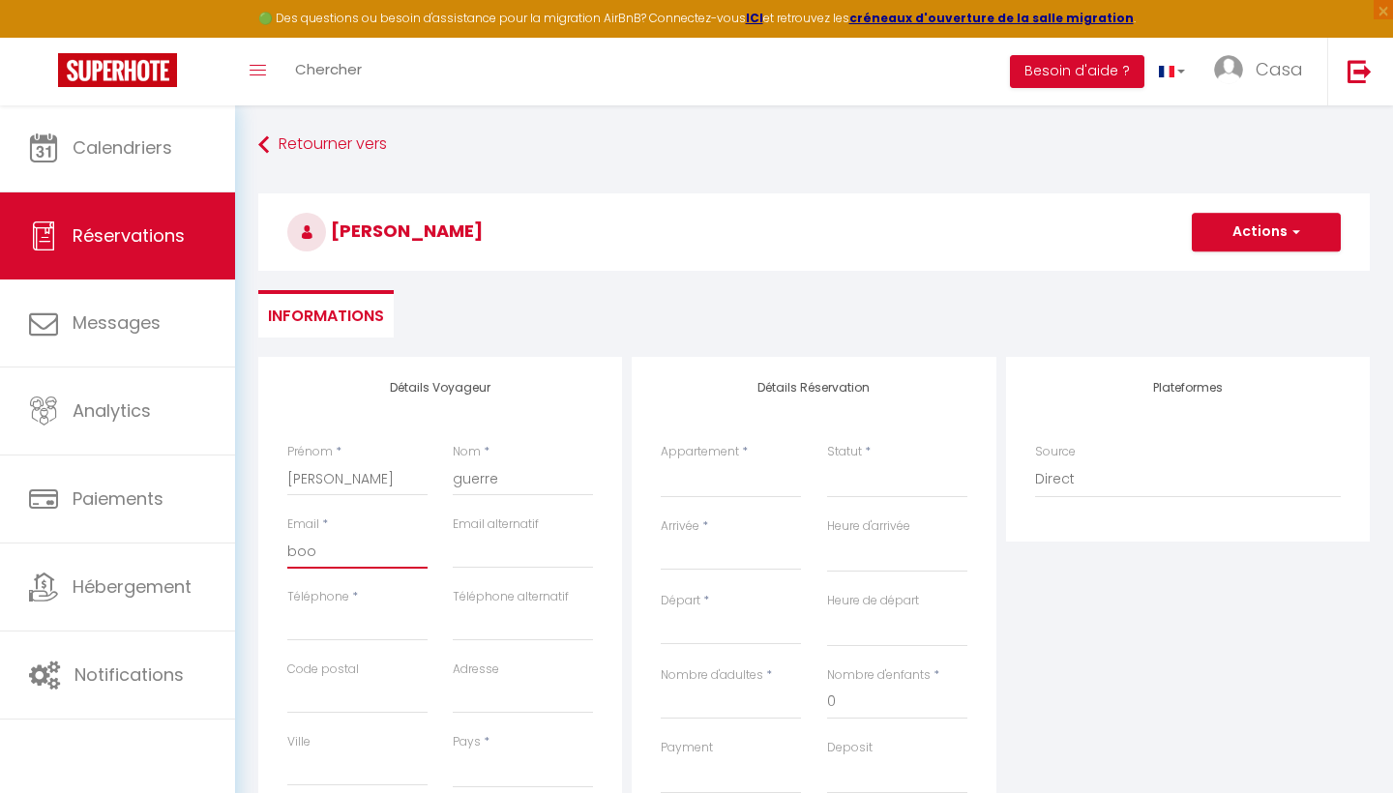
type input "book"
select select
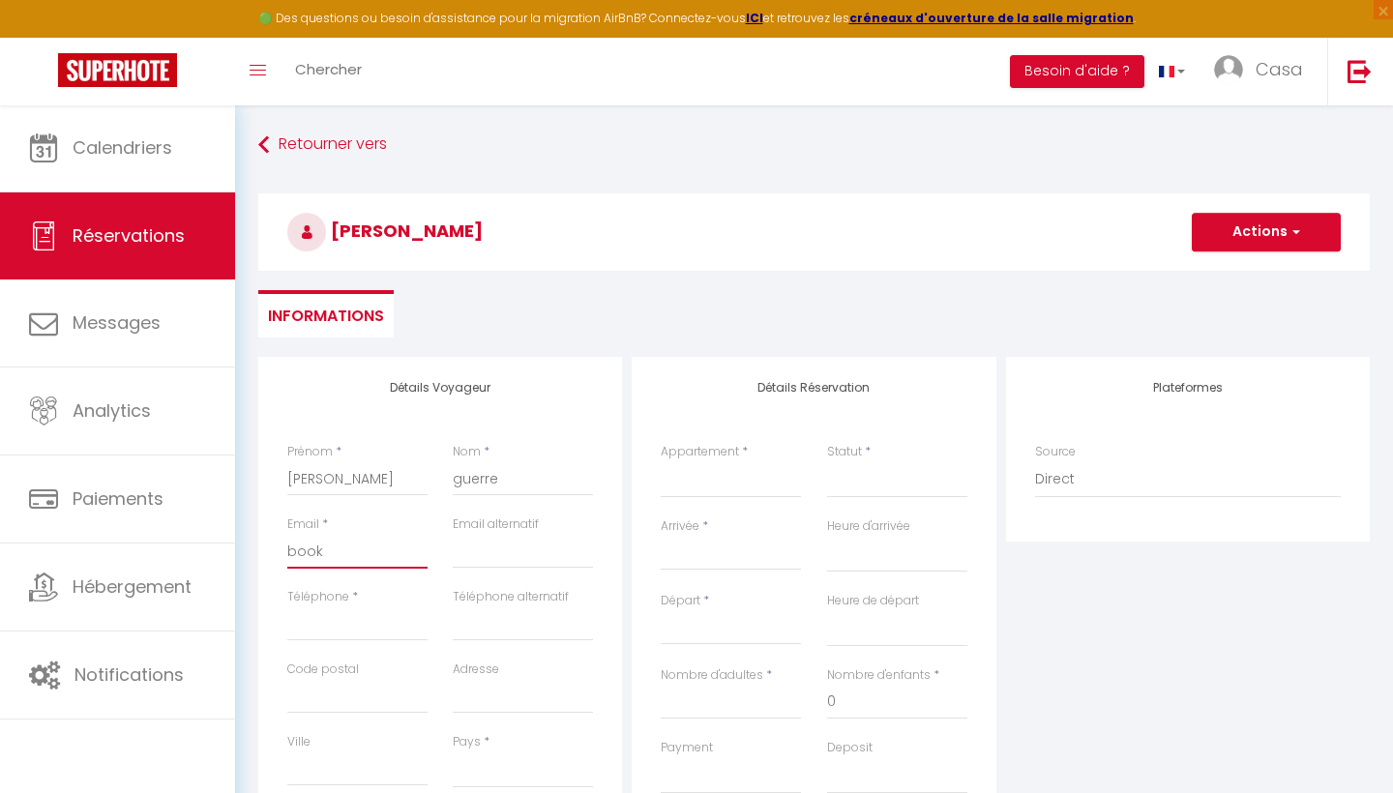
select select
checkbox input "false"
type input "[EMAIL_ADDRESS][DOMAIN_NAME]"
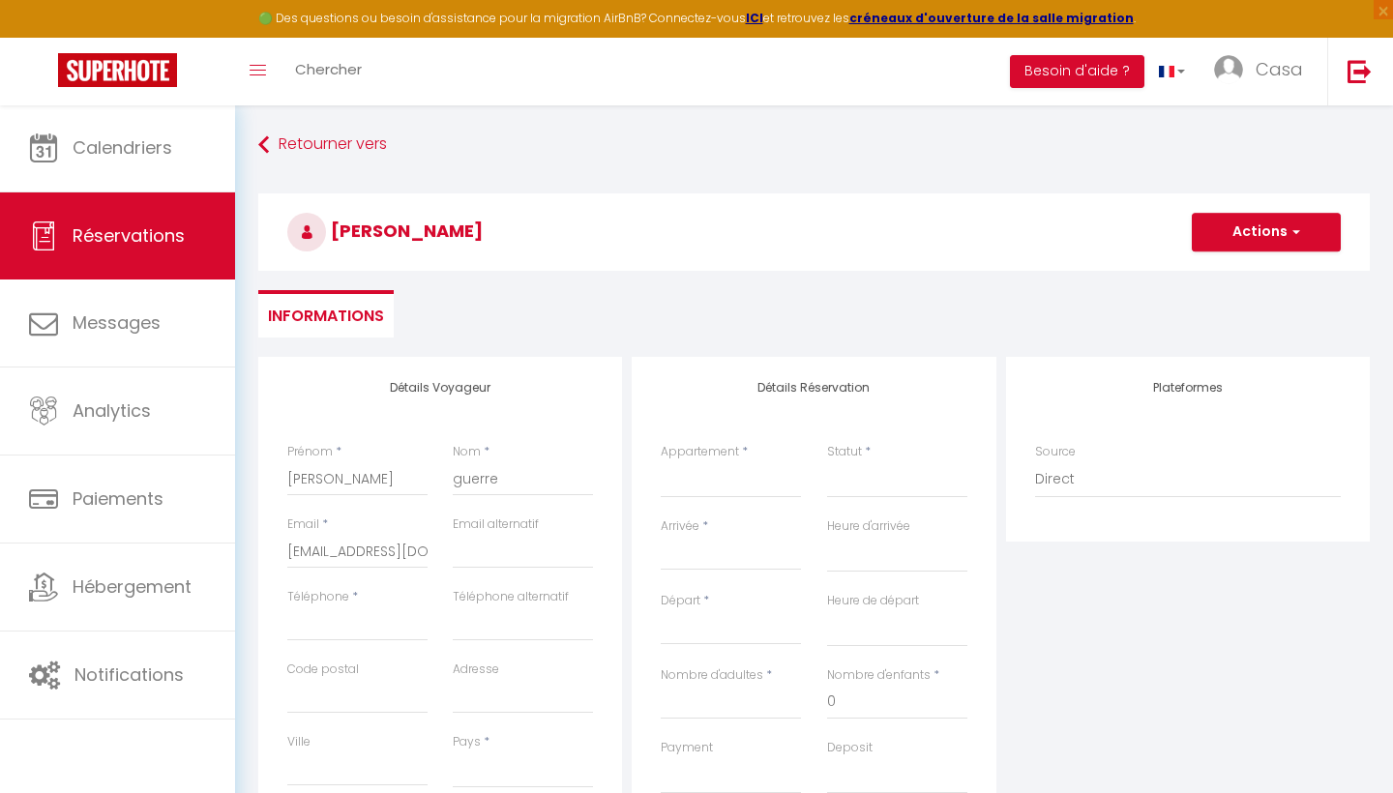
select select
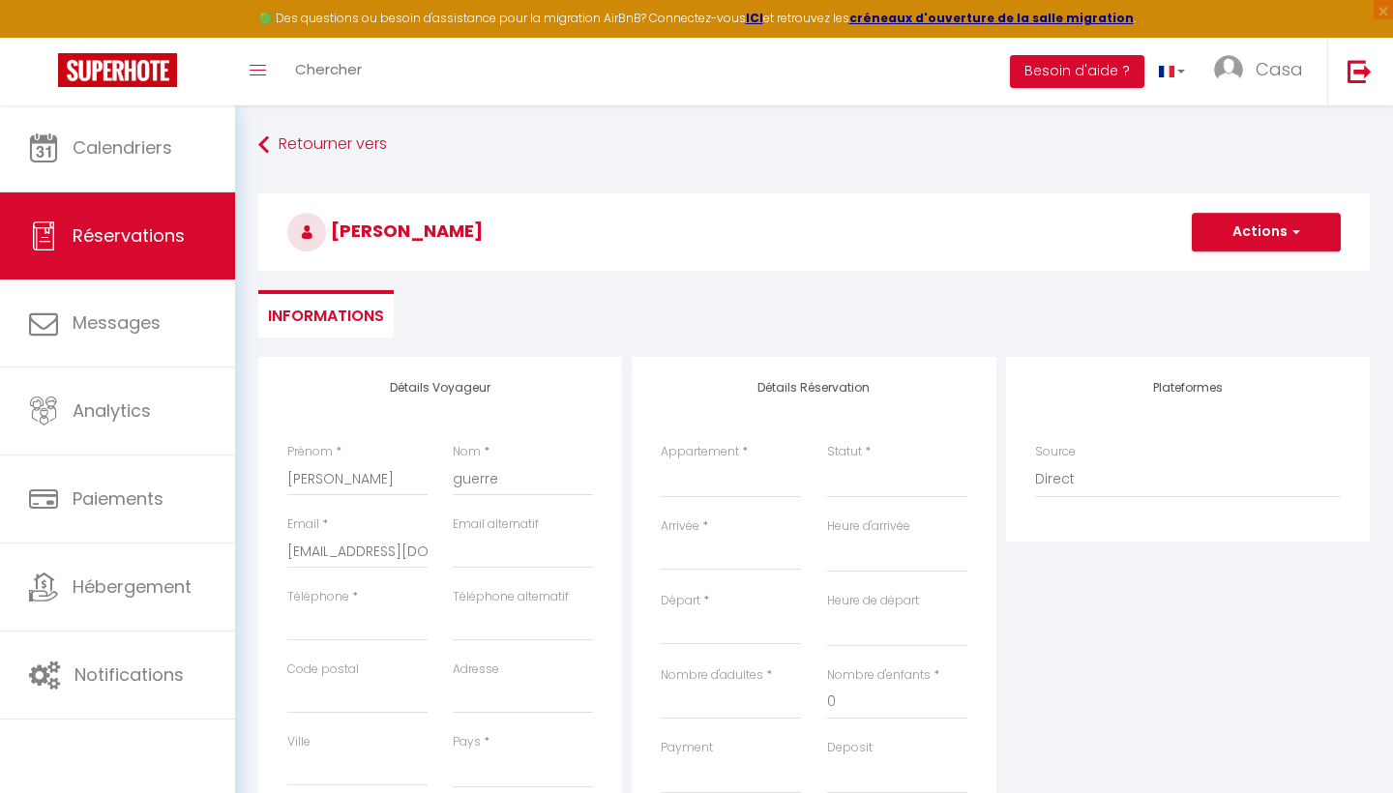
select select
checkbox input "false"
select select
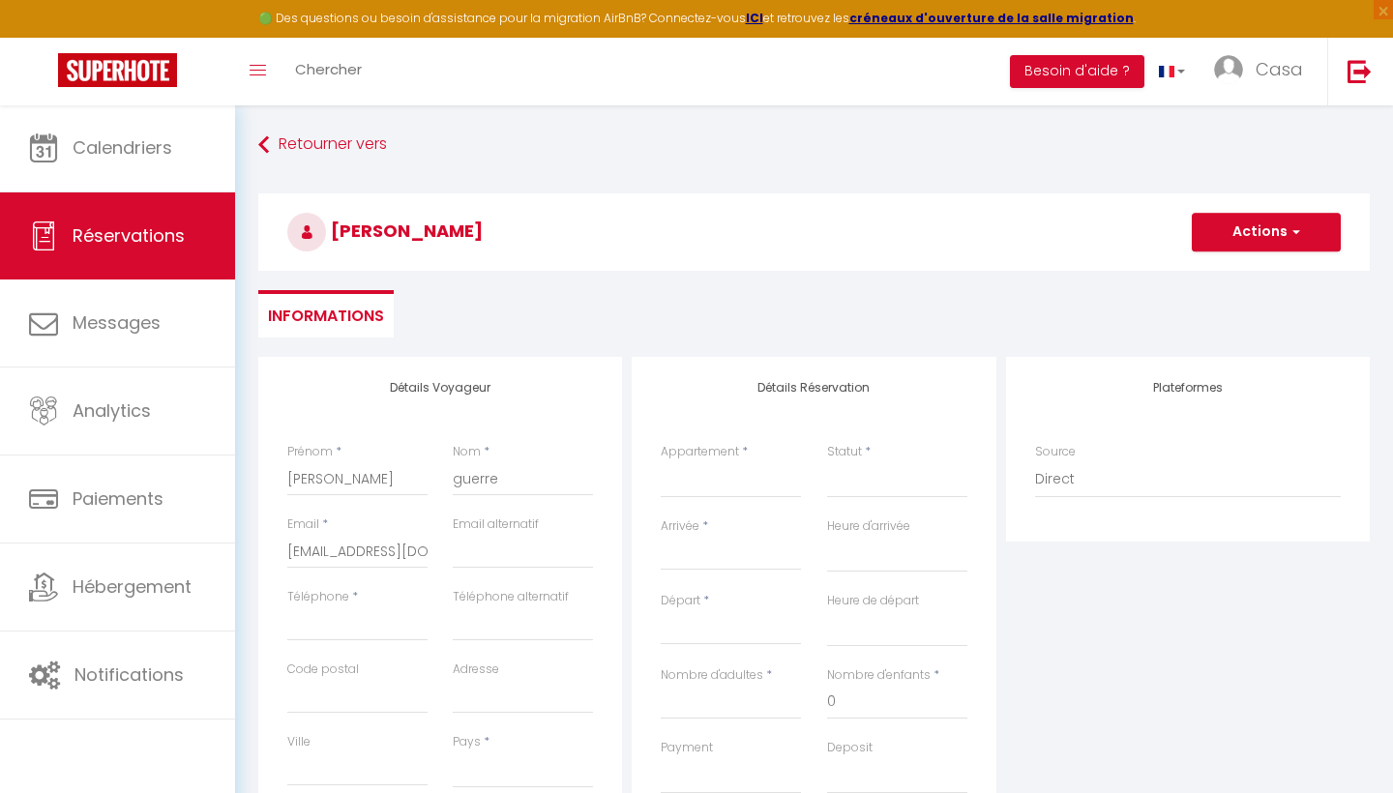
select select
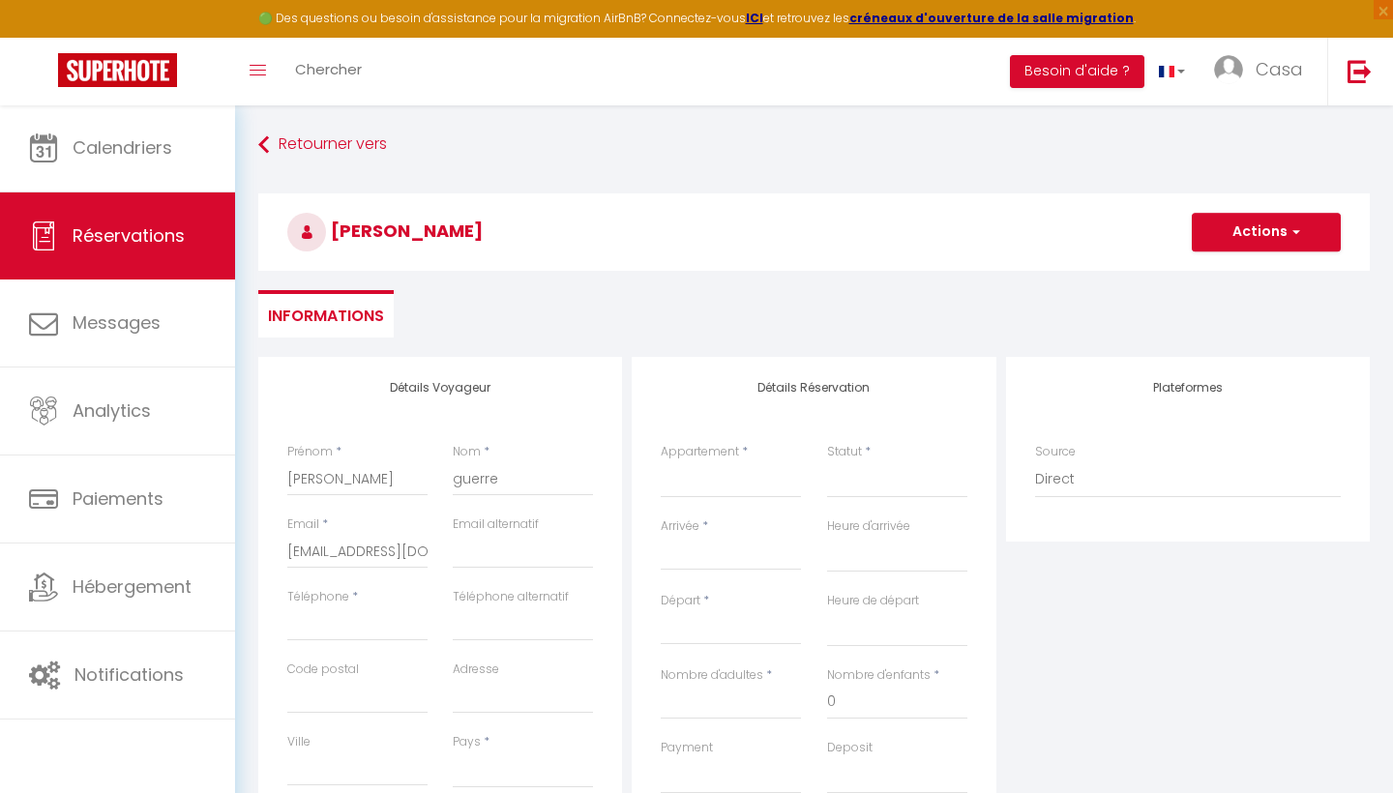
checkbox input "false"
type input "+"
select select
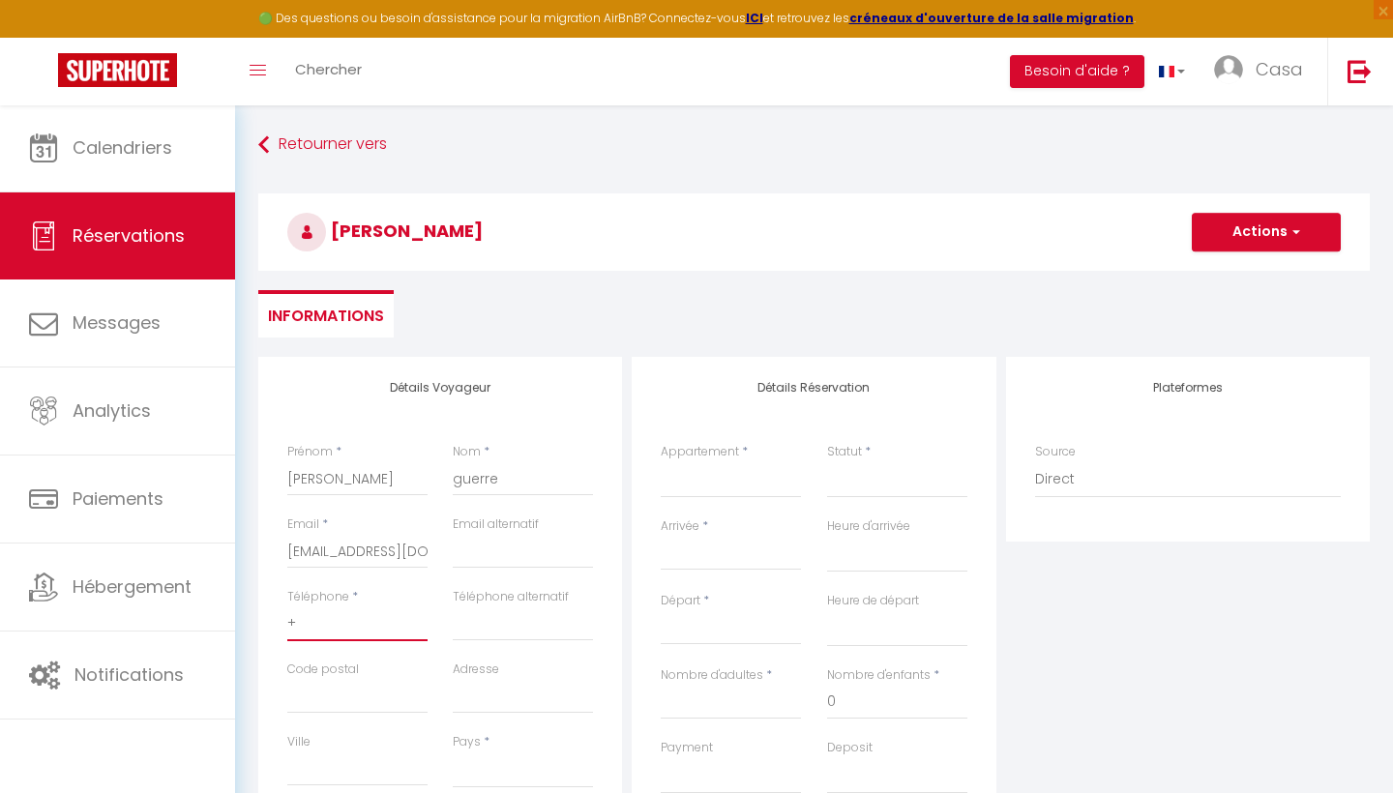
select select
checkbox input "false"
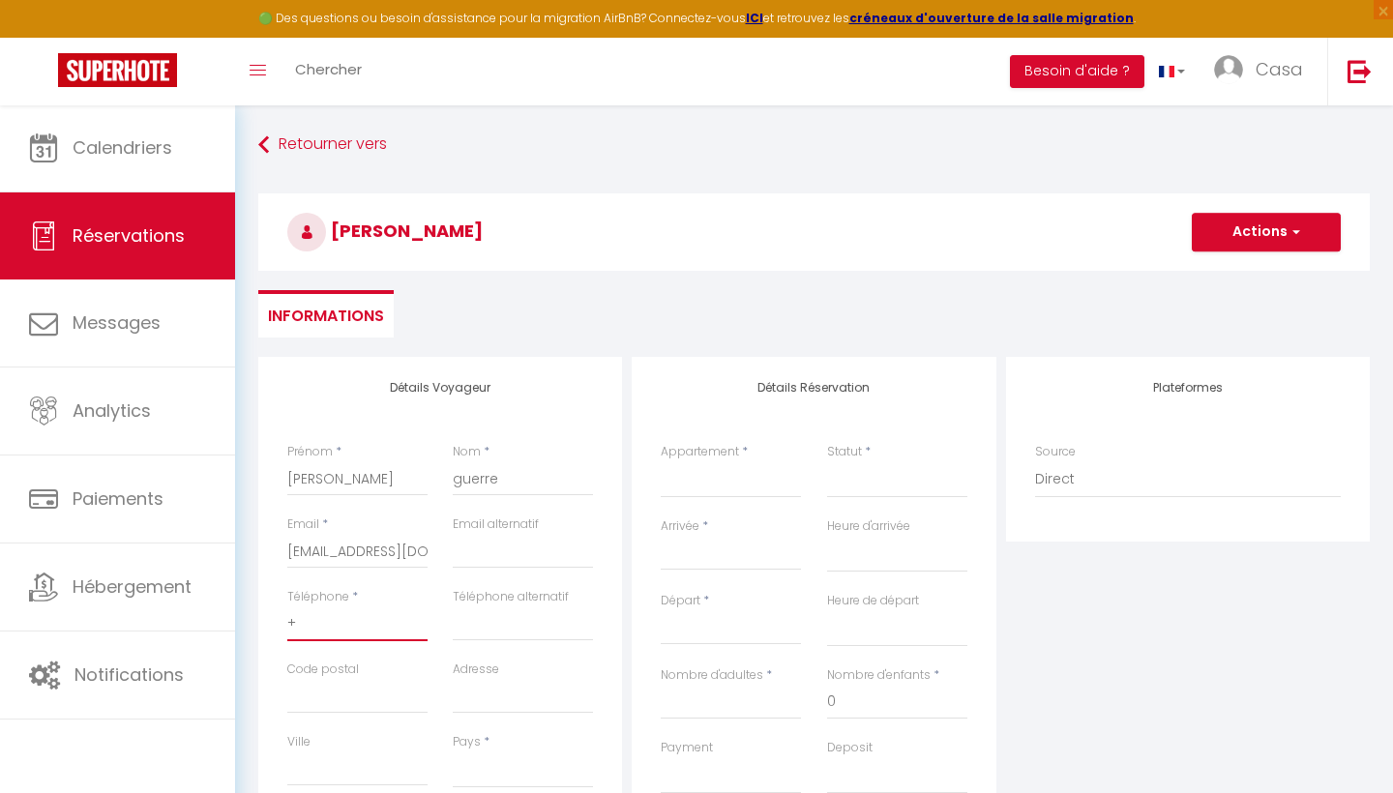
type input "+3"
select select
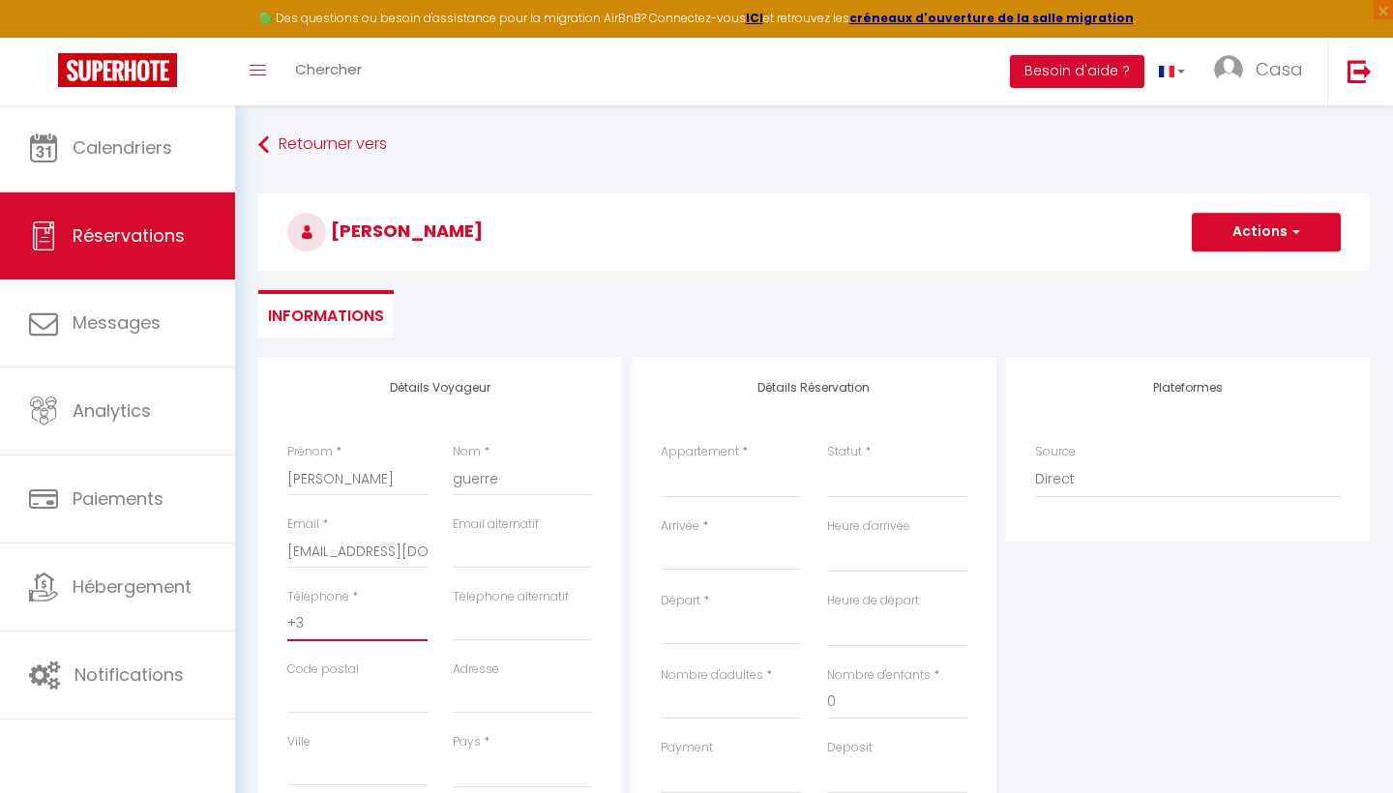
select select
checkbox input "false"
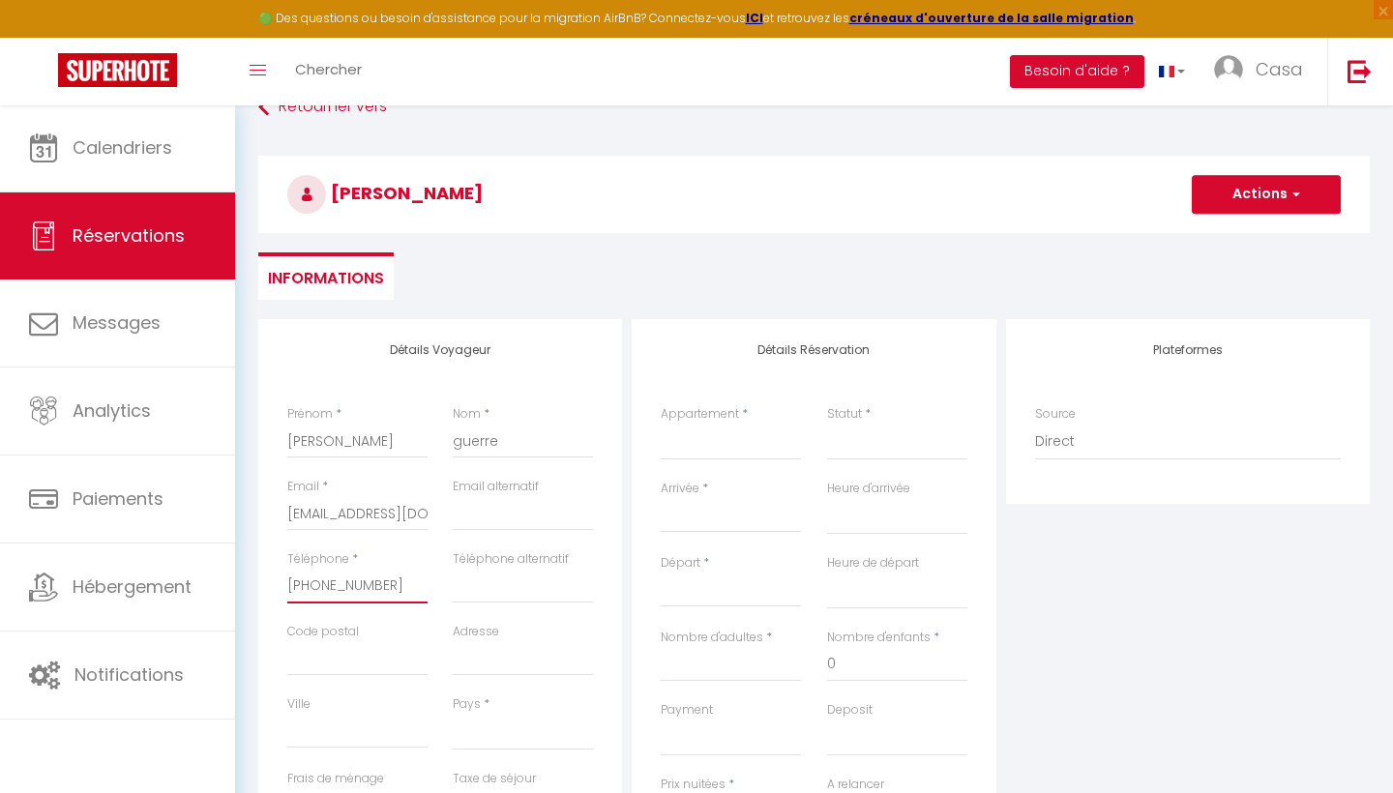
scroll to position [41, 0]
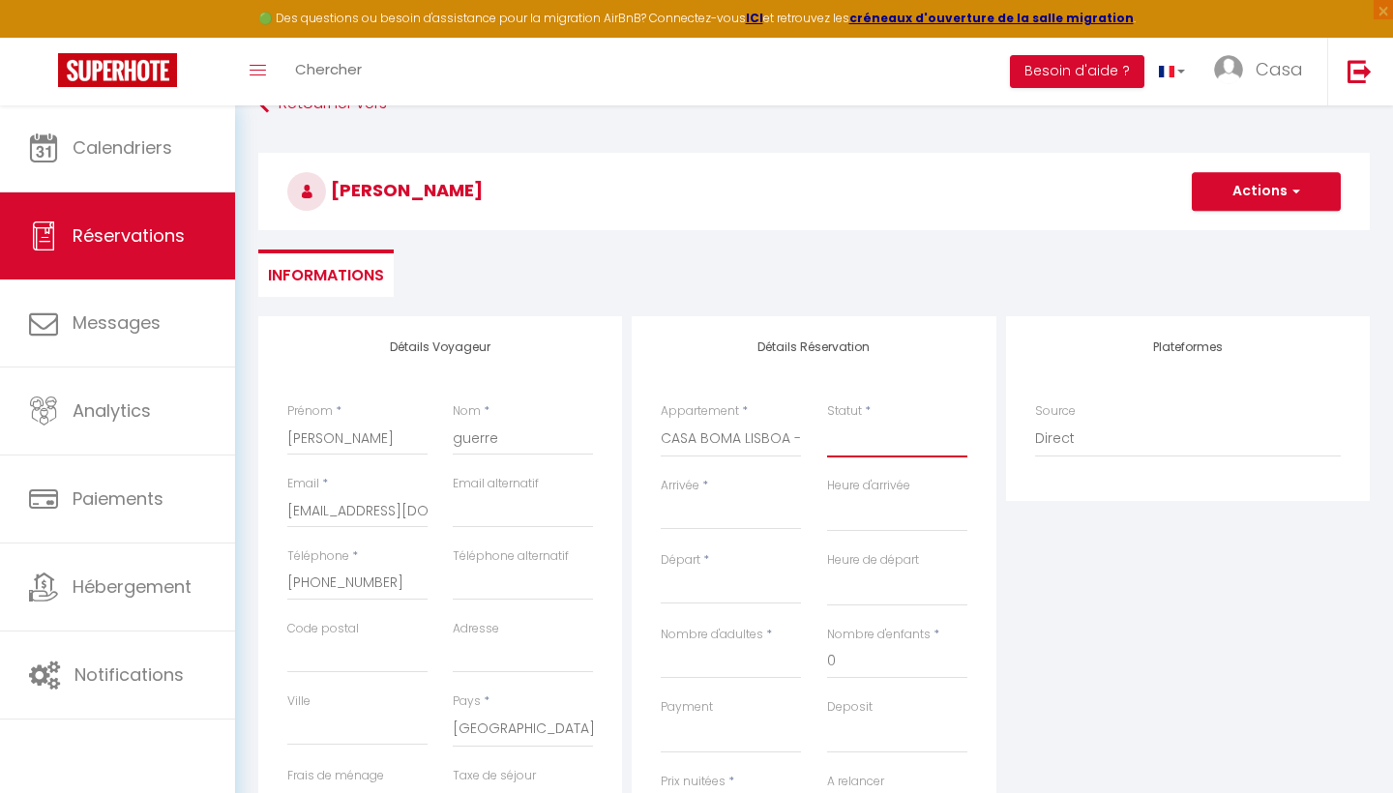
click at [866, 427] on select "Confirmé Non Confirmé [PERSON_NAME] par le voyageur No Show Request" at bounding box center [897, 439] width 140 height 37
click at [707, 487] on span "*" at bounding box center [705, 485] width 6 height 16
click at [706, 515] on input "Arrivée" at bounding box center [731, 514] width 140 height 25
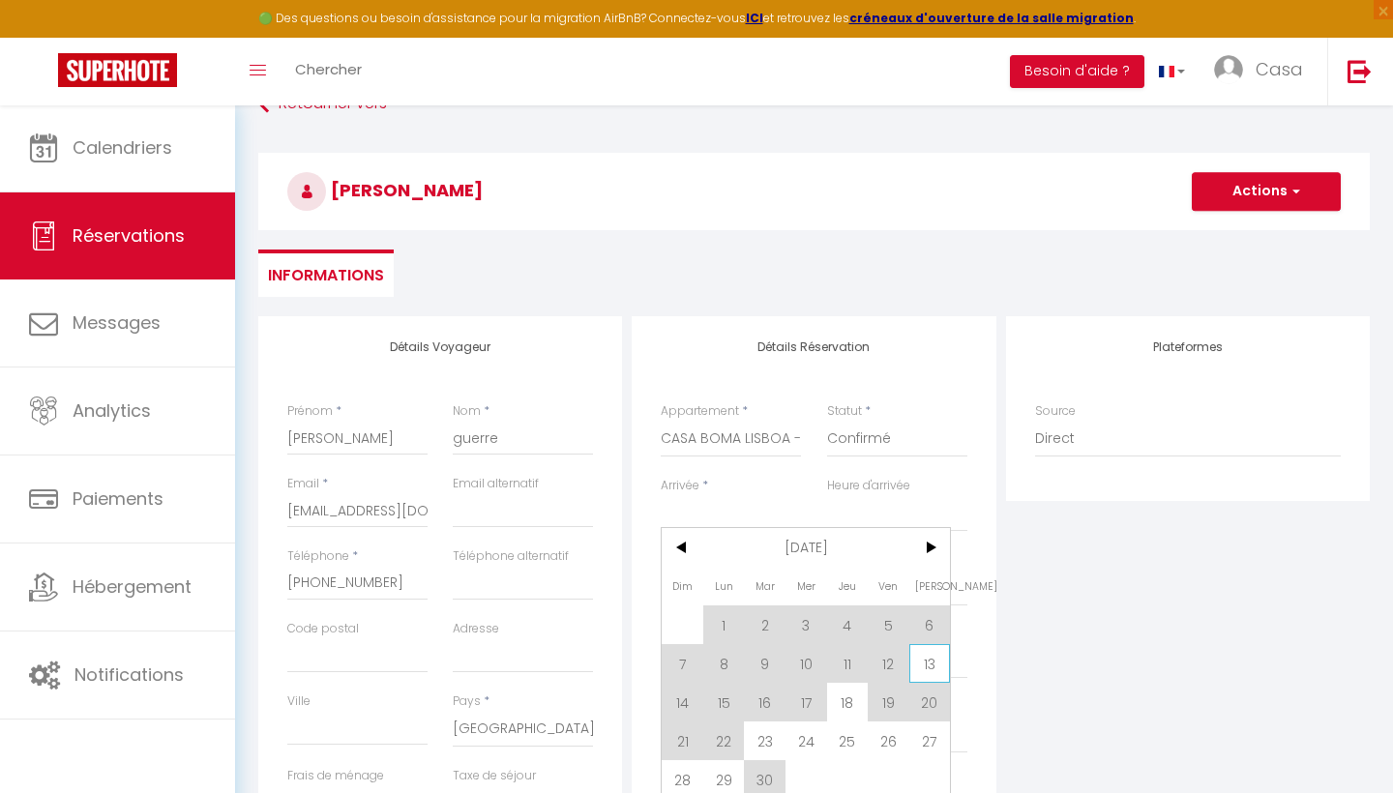
click at [918, 663] on span "13" at bounding box center [930, 663] width 42 height 39
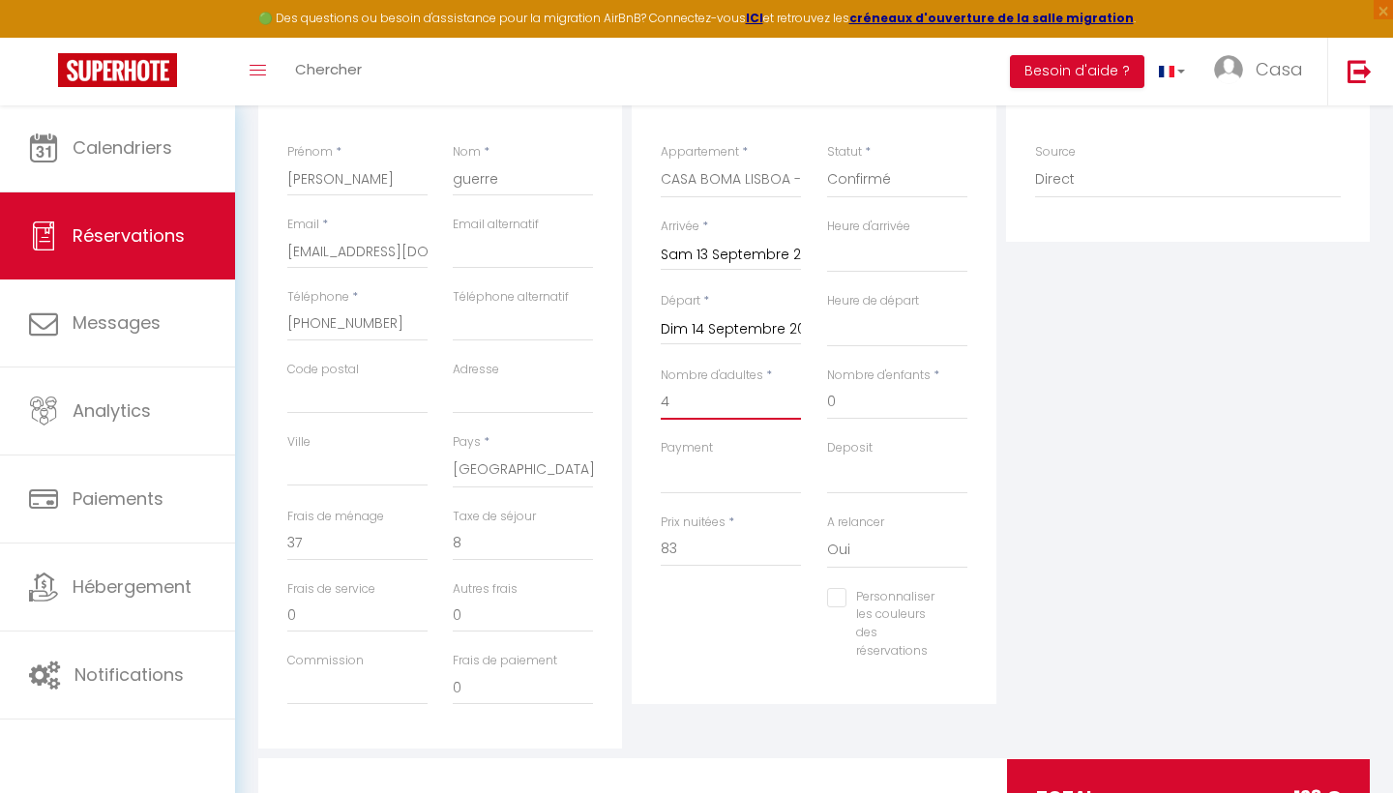
scroll to position [277, 0]
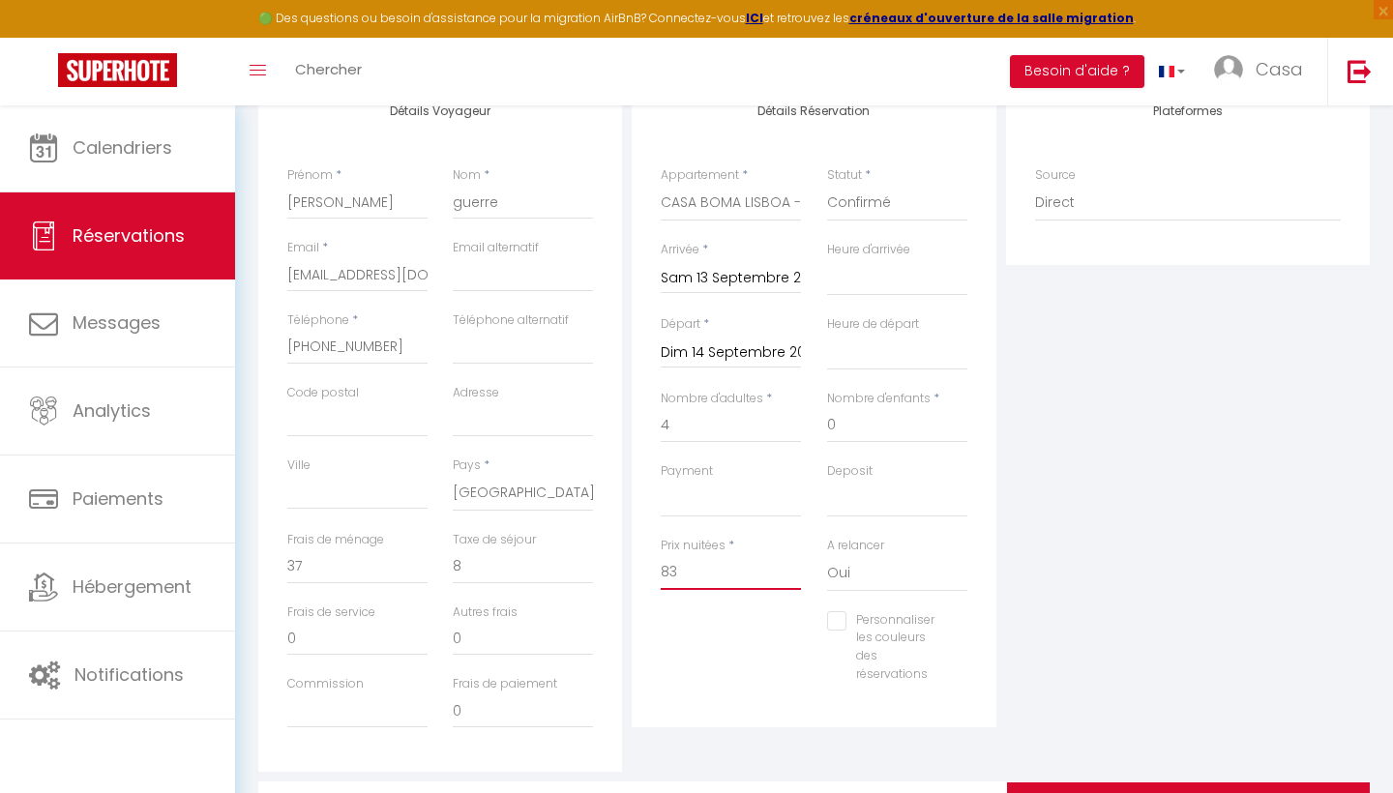
click at [751, 564] on input "83" at bounding box center [731, 572] width 140 height 35
click at [412, 566] on input "0" at bounding box center [357, 567] width 140 height 35
click at [576, 555] on input "0" at bounding box center [523, 567] width 140 height 35
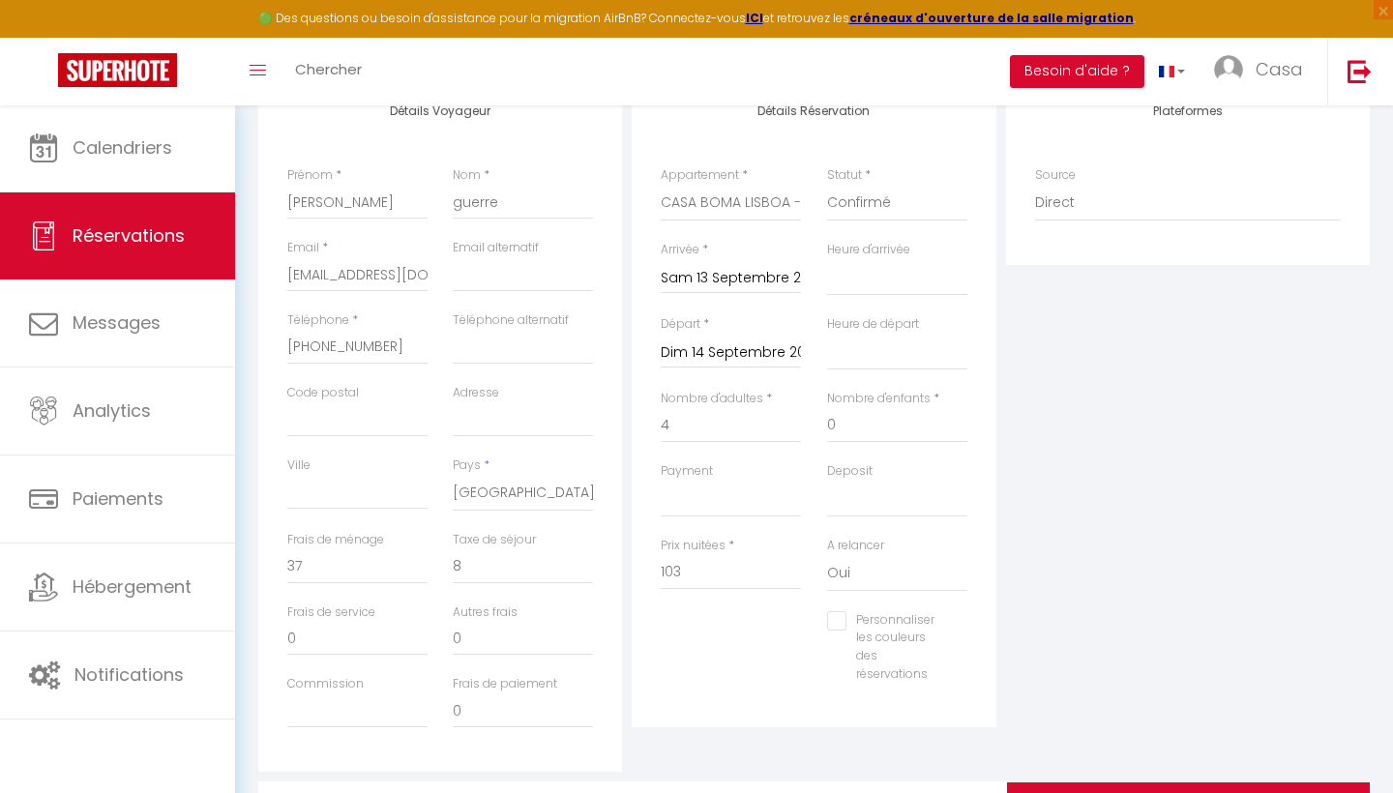
click at [623, 358] on div "Détails Voyageur Prénom * [PERSON_NAME] * guerre Email * [EMAIL_ADDRESS][DOMAIN…" at bounding box center [439, 426] width 373 height 692
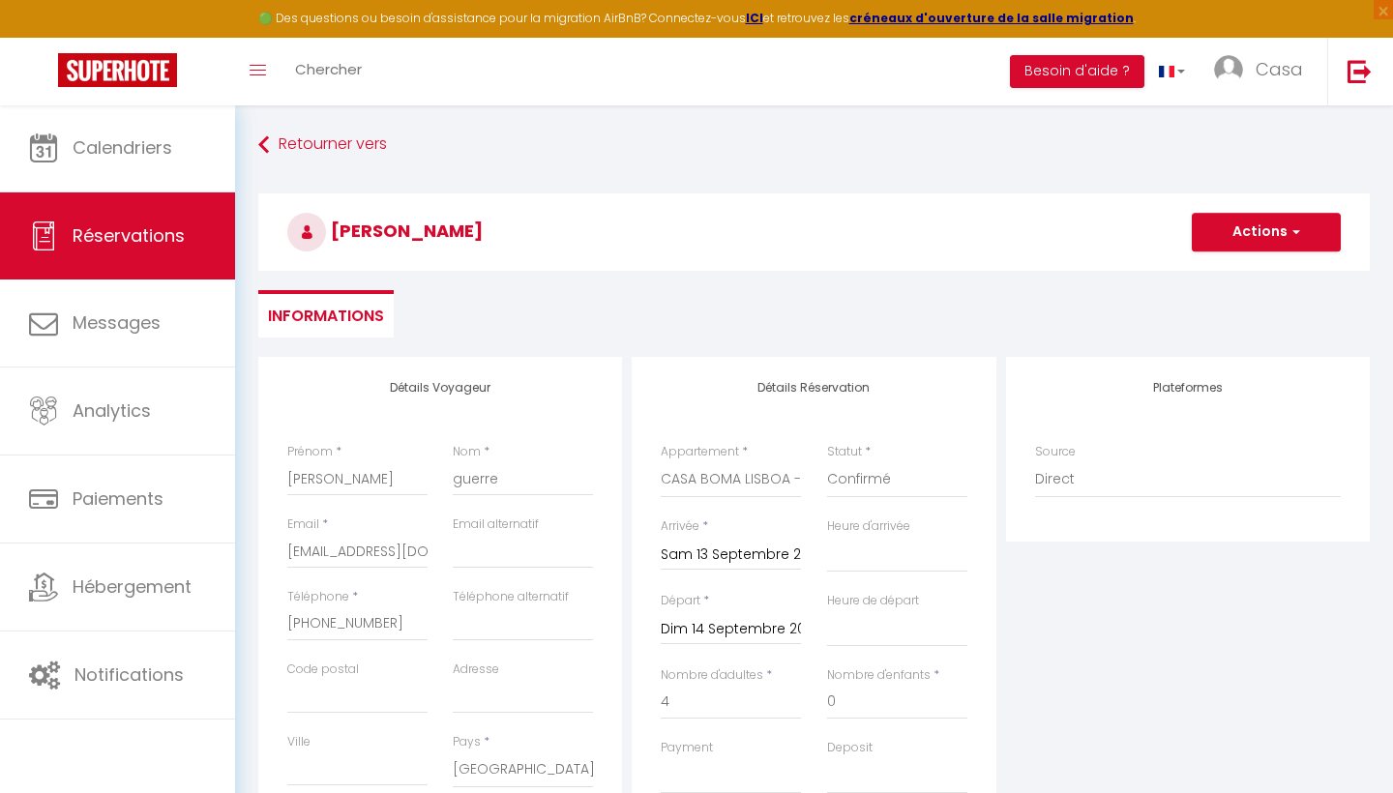
scroll to position [0, 0]
click at [1256, 236] on button "Actions" at bounding box center [1266, 232] width 149 height 39
click at [1241, 270] on link "Enregistrer" at bounding box center [1247, 274] width 153 height 25
